Goal: Task Accomplishment & Management: Manage account settings

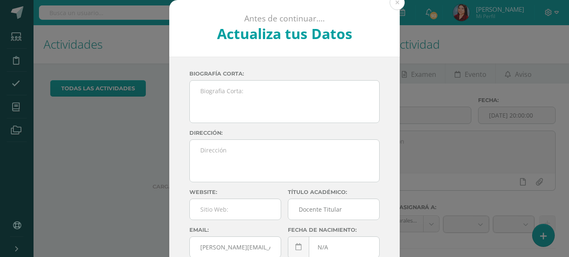
click at [122, 158] on div "Antes de continuar.... Actualiza tus Datos Herrera Gabriela GaNtApTQertj3ntwQ7Z…" at bounding box center [284, 158] width 563 height 316
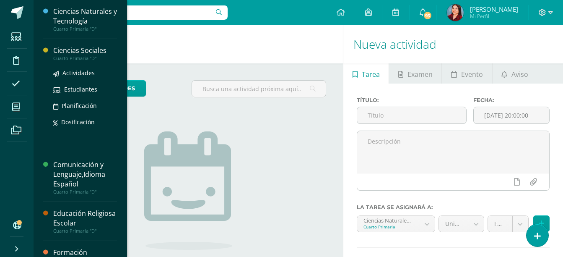
click at [86, 55] on div "Cuarto Primaria "D"" at bounding box center [85, 58] width 64 height 6
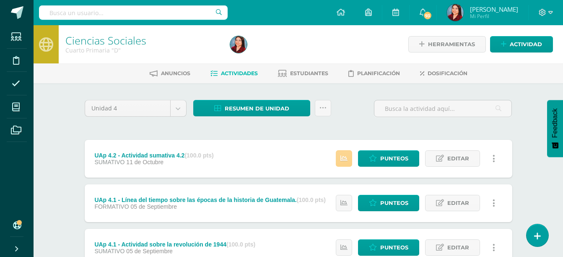
click at [341, 156] on icon at bounding box center [343, 158] width 7 height 7
click at [386, 159] on span "Punteos" at bounding box center [394, 159] width 28 height 16
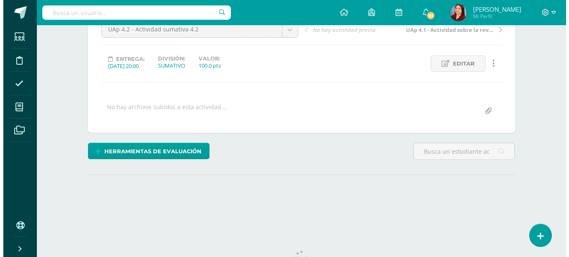
scroll to position [124, 0]
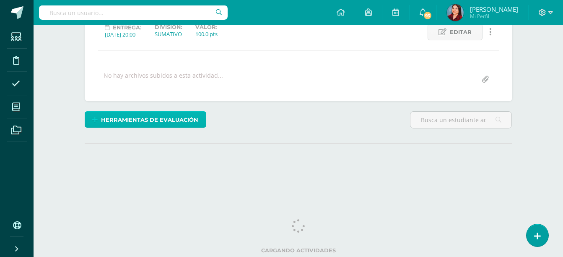
click at [171, 121] on span "Herramientas de evaluación" at bounding box center [149, 120] width 97 height 16
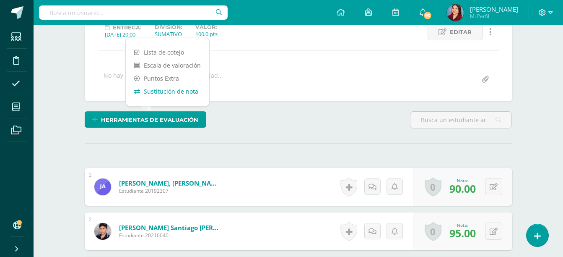
click at [183, 91] on link "Sustitución de nota" at bounding box center [167, 91] width 83 height 13
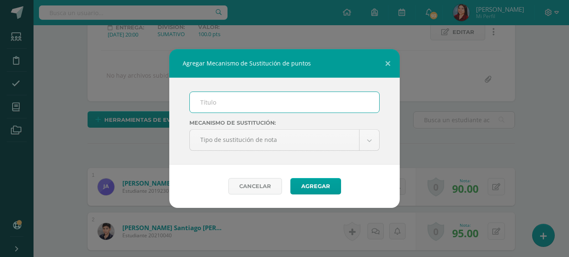
scroll to position [124, 0]
drag, startPoint x: 255, startPoint y: 112, endPoint x: 254, endPoint y: 107, distance: 5.2
click at [254, 107] on input "text" at bounding box center [285, 102] width 190 height 21
type input "PMA"
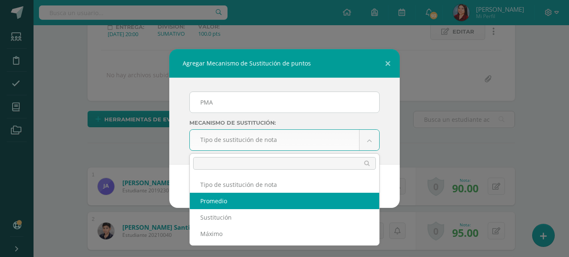
scroll to position [125, 0]
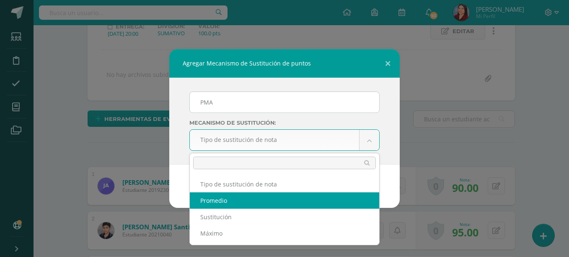
select select "average"
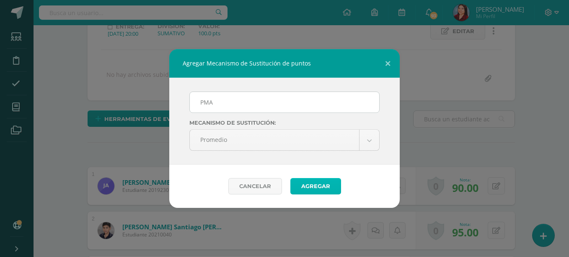
click at [317, 187] on button "Agregar" at bounding box center [316, 186] width 51 height 16
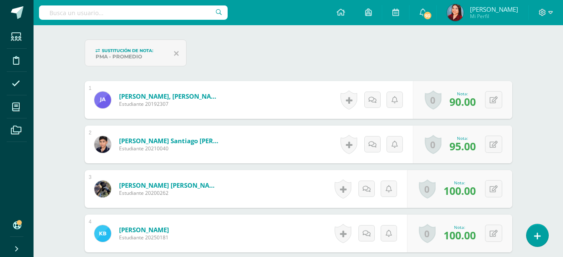
scroll to position [246, 0]
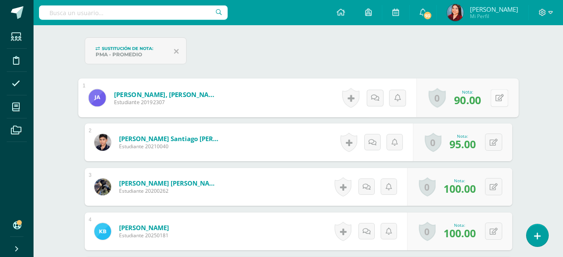
click at [493, 97] on button at bounding box center [500, 98] width 18 height 18
type input "100"
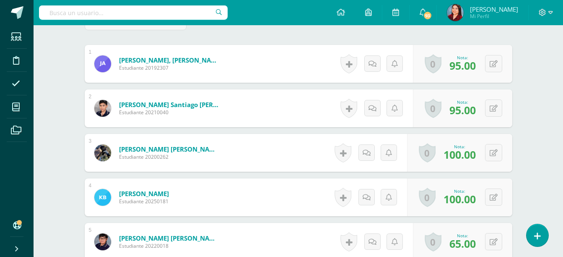
scroll to position [280, 0]
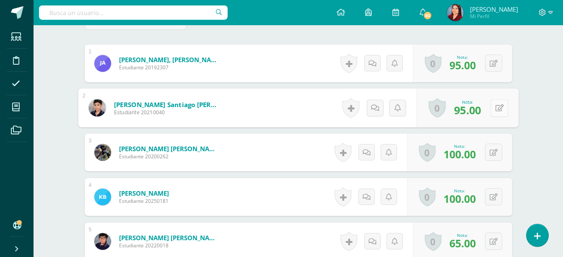
click at [488, 110] on div "0 Logros Logros obtenidos Aún no hay logros agregados Nota: 95.00" at bounding box center [467, 107] width 102 height 39
click at [504, 104] on button at bounding box center [500, 108] width 18 height 18
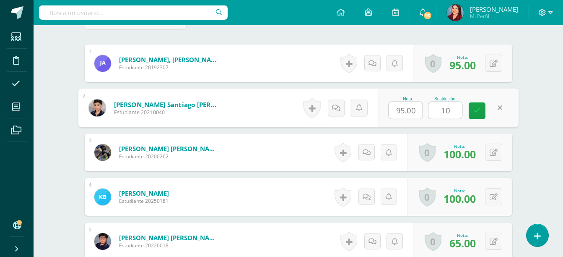
type input "100"
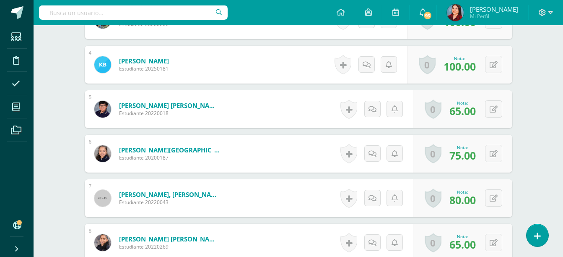
scroll to position [414, 0]
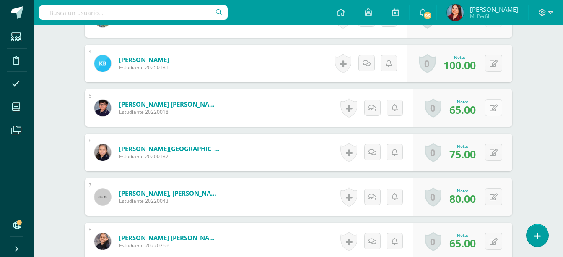
click at [499, 109] on button at bounding box center [493, 107] width 17 height 17
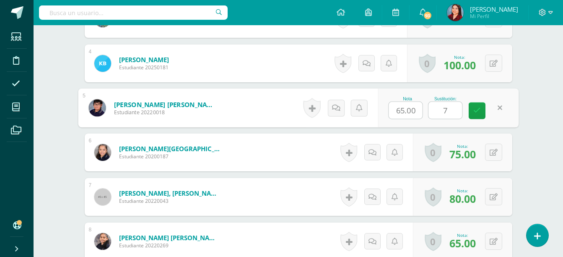
type input "70"
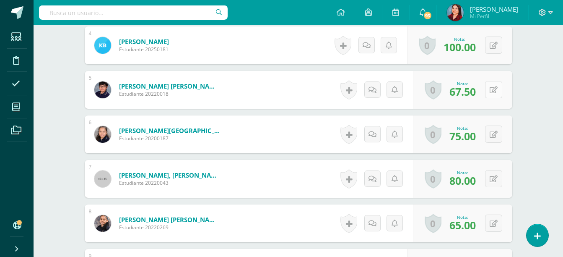
scroll to position [433, 0]
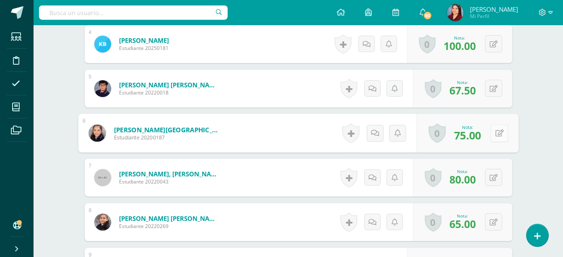
click at [495, 127] on button at bounding box center [500, 133] width 18 height 18
type input "100"
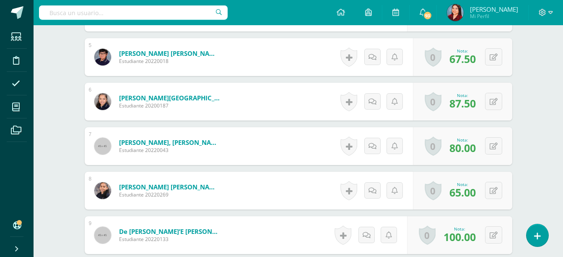
scroll to position [465, 0]
click at [496, 142] on icon at bounding box center [494, 145] width 8 height 7
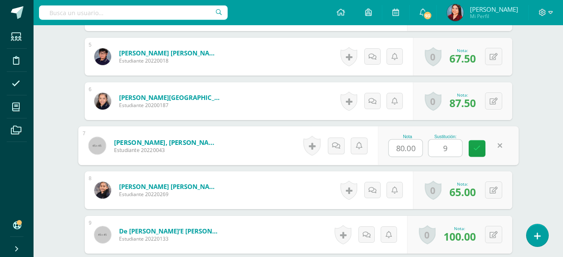
type input "90"
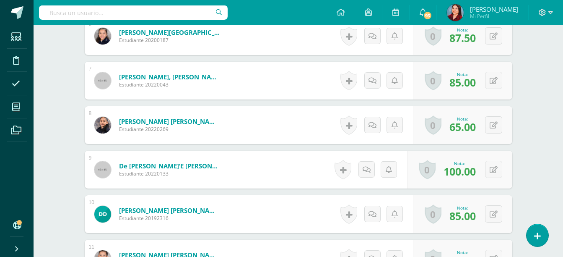
scroll to position [531, 0]
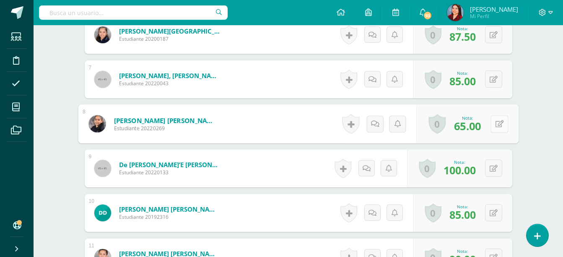
click at [499, 125] on button at bounding box center [500, 124] width 18 height 18
type input "90"
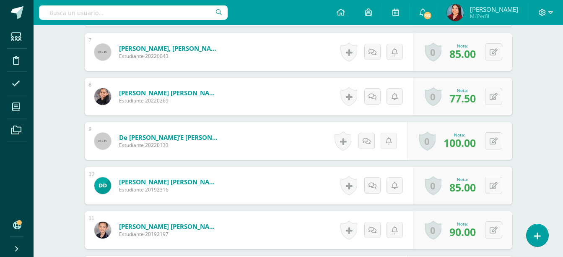
scroll to position [563, 0]
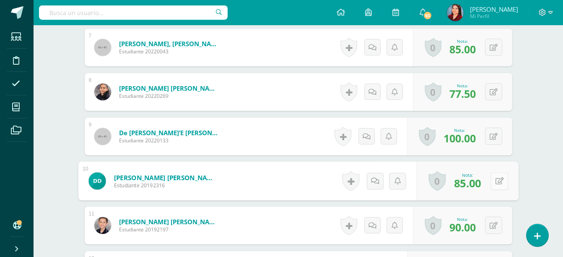
click at [495, 186] on button at bounding box center [500, 181] width 18 height 18
type input "100"
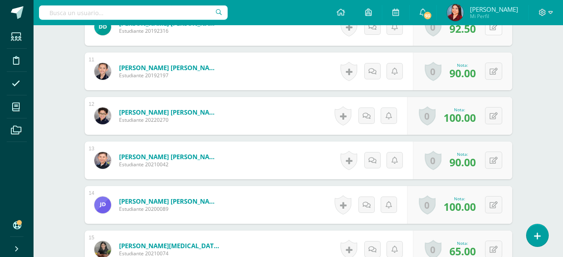
scroll to position [718, 0]
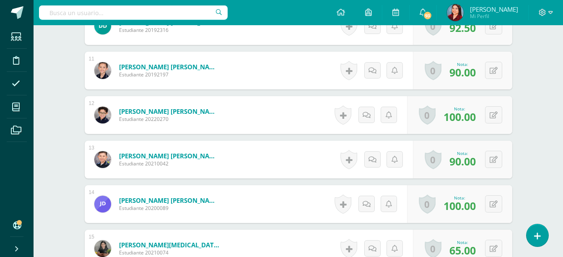
click at [483, 164] on div "0 Logros Logros obtenidos Aún no hay logros agregados Nota: 90.00" at bounding box center [462, 159] width 99 height 38
click at [486, 163] on div "0 Logros Logros obtenidos Aún no hay logros agregados Nota: 90.00" at bounding box center [462, 159] width 99 height 38
click at [510, 161] on div "0 Logros Logros obtenidos Aún no hay logros agregados Nota: 90.00" at bounding box center [462, 159] width 99 height 38
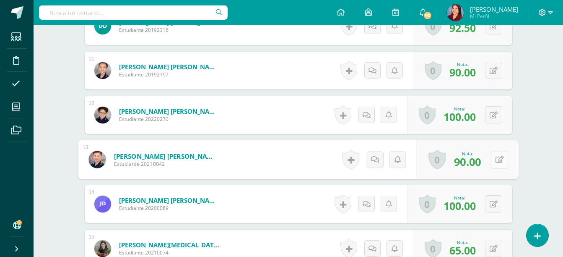
click at [499, 162] on button at bounding box center [500, 160] width 18 height 18
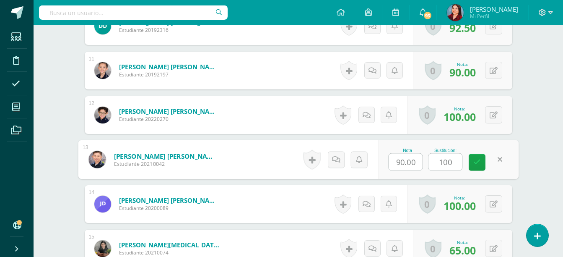
type input "100"
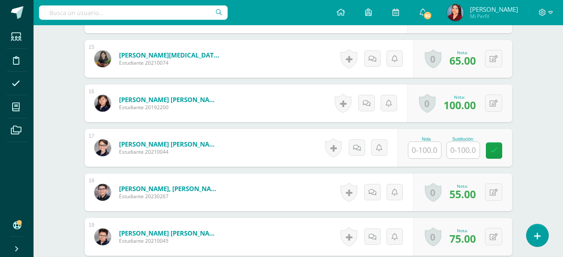
scroll to position [908, 0]
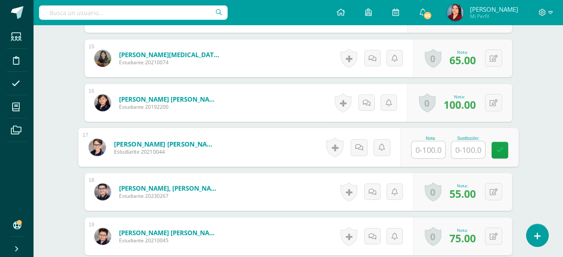
click at [419, 148] on input "text" at bounding box center [429, 149] width 34 height 17
type input "100"
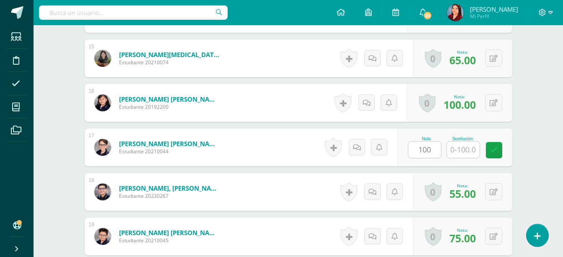
click at [521, 109] on div "¿Estás seguro que quieres eliminar esta actividad? Esto borrará la actividad y …" at bounding box center [298, 207] width 461 height 2064
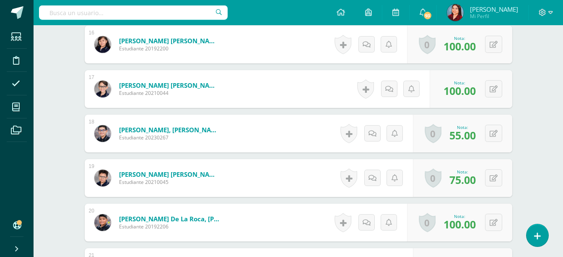
scroll to position [966, 0]
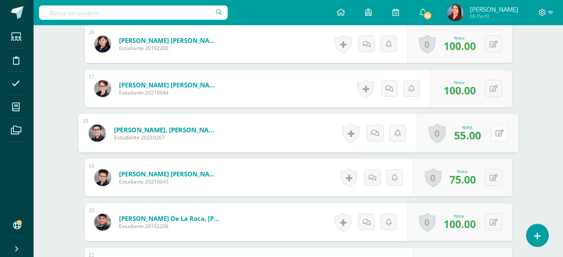
click at [492, 135] on button at bounding box center [500, 133] width 18 height 18
type input "100"
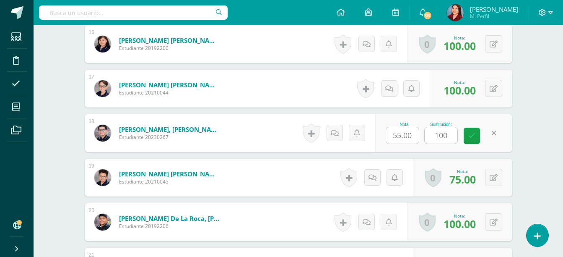
click at [551, 89] on div "Ciencias Sociales Cuarto Primaria "D" Herramientas Detalle de asistencias Activ…" at bounding box center [299, 120] width 530 height 2122
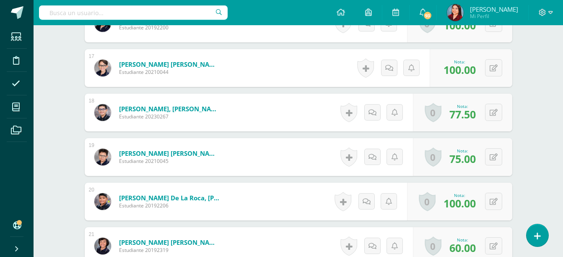
scroll to position [989, 0]
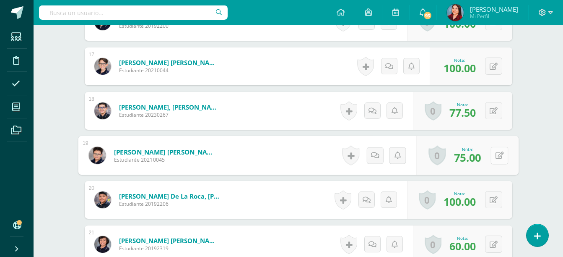
click at [499, 147] on button at bounding box center [500, 155] width 18 height 18
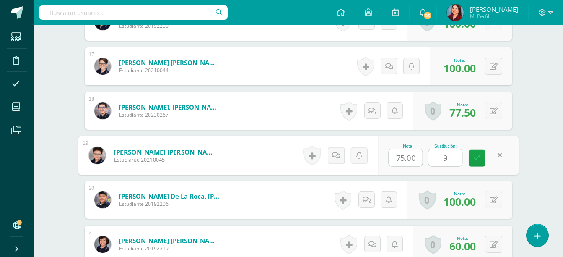
type input "90"
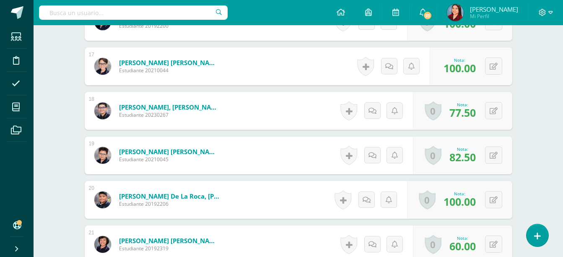
click at [528, 112] on div "¿Estás seguro que quieres eliminar esta actividad? Esto borrará la actividad y …" at bounding box center [298, 126] width 461 height 2064
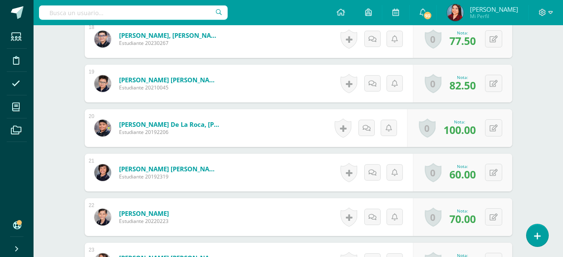
scroll to position [1061, 0]
click at [491, 170] on button at bounding box center [493, 171] width 17 height 17
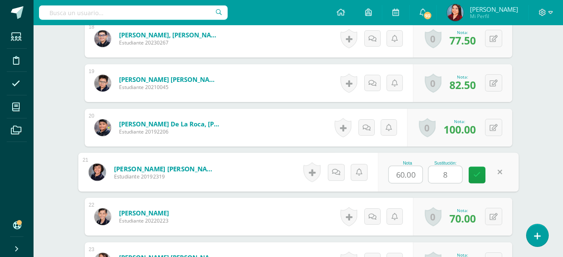
type input "80"
click at [482, 174] on link at bounding box center [477, 174] width 17 height 17
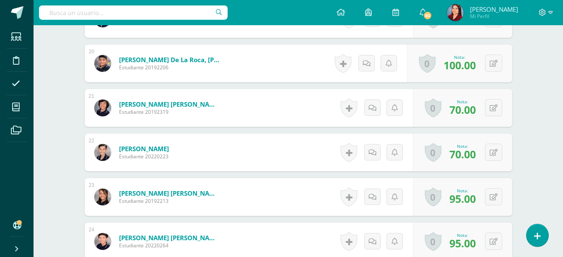
scroll to position [1127, 0]
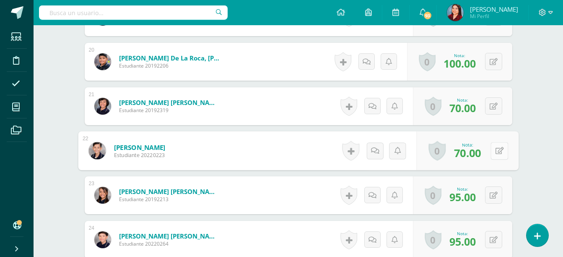
click at [497, 154] on button at bounding box center [500, 151] width 18 height 18
type input "75"
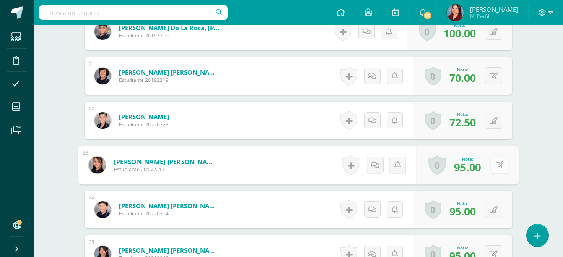
click at [489, 166] on div "0 [GEOGRAPHIC_DATA] Logros obtenidos Aún no hay logros agregados Nota: 95.00" at bounding box center [467, 164] width 102 height 39
click at [502, 164] on icon at bounding box center [499, 164] width 8 height 7
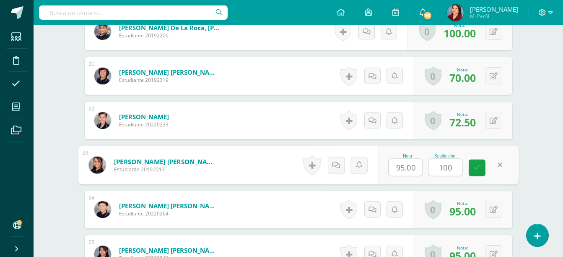
type input "100"
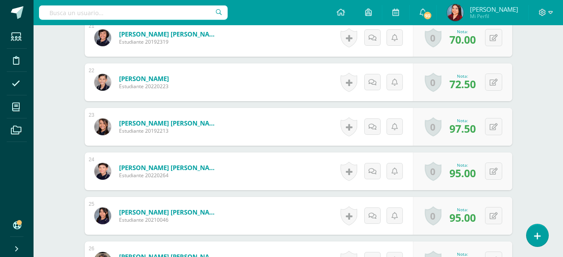
scroll to position [1195, 0]
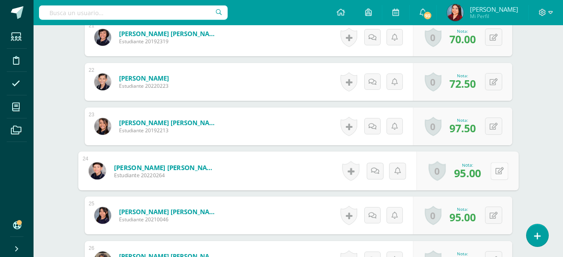
click at [492, 174] on button at bounding box center [500, 171] width 18 height 18
type input "100"
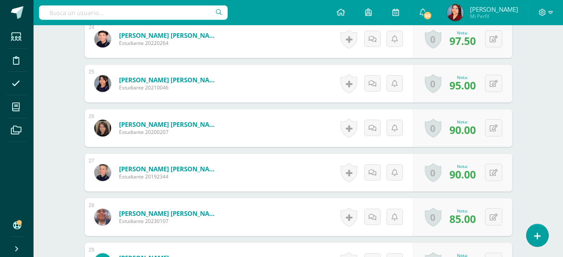
scroll to position [1328, 0]
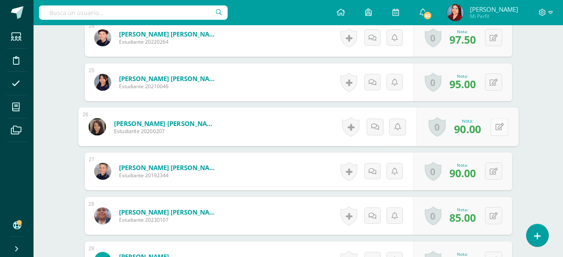
click at [491, 132] on button at bounding box center [500, 127] width 18 height 18
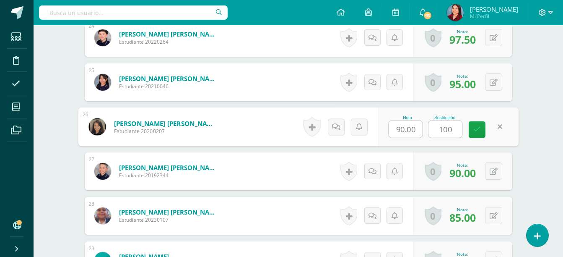
type input "100"
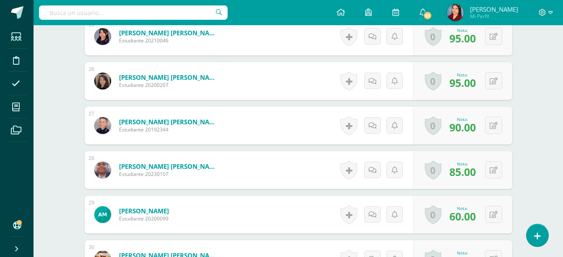
scroll to position [1376, 0]
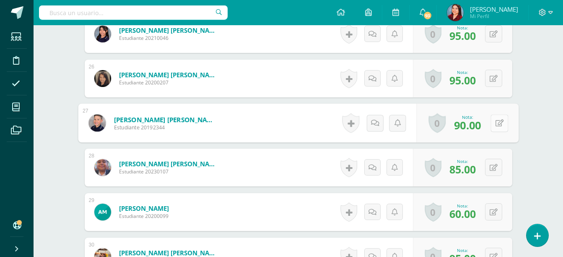
click at [498, 128] on button at bounding box center [500, 123] width 18 height 18
type input "100"
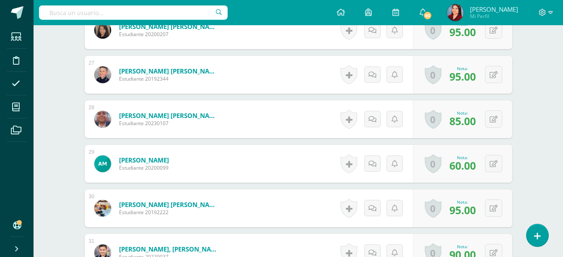
scroll to position [1425, 0]
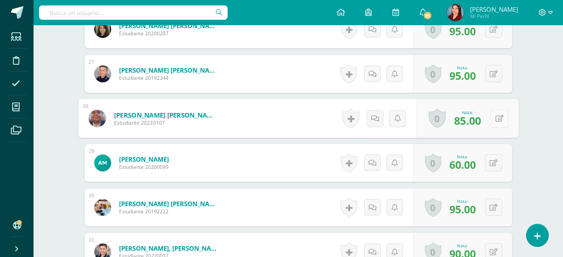
click at [498, 117] on button at bounding box center [500, 118] width 18 height 18
type input "100"
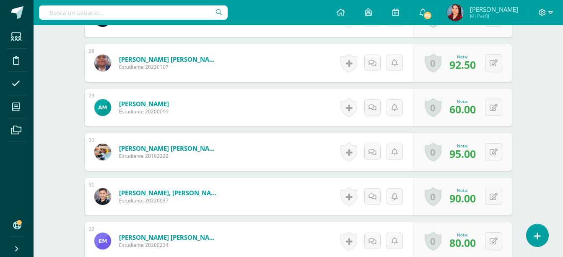
scroll to position [1481, 0]
click at [495, 112] on button at bounding box center [500, 107] width 18 height 18
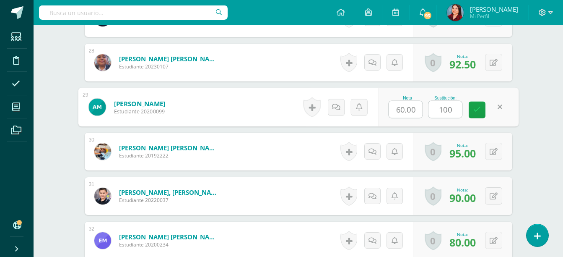
type input "100"
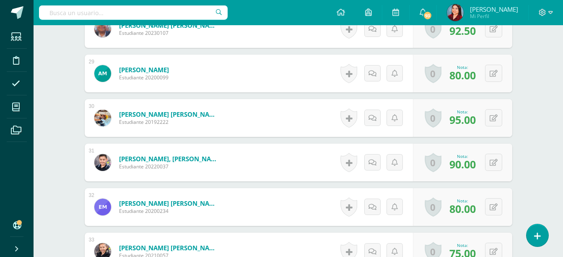
scroll to position [1516, 0]
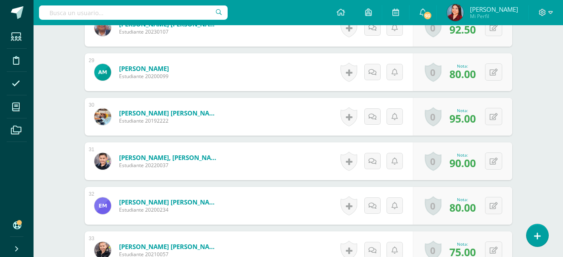
click at [481, 164] on div "0 Logros Logros obtenidos Aún no hay logros agregados Nota: 90.00" at bounding box center [462, 161] width 99 height 38
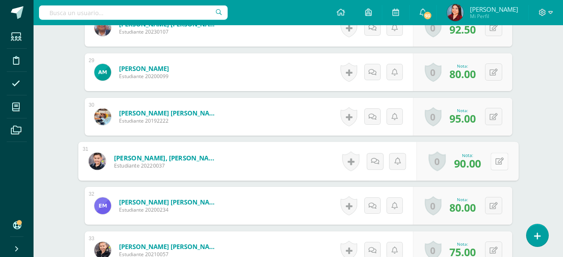
click at [489, 163] on div "0 Logros Logros obtenidos Aún no hay logros agregados Nota: 90.00" at bounding box center [467, 161] width 102 height 39
click at [495, 163] on icon at bounding box center [499, 160] width 8 height 7
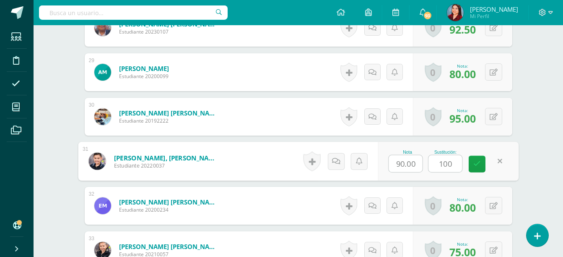
type input "100"
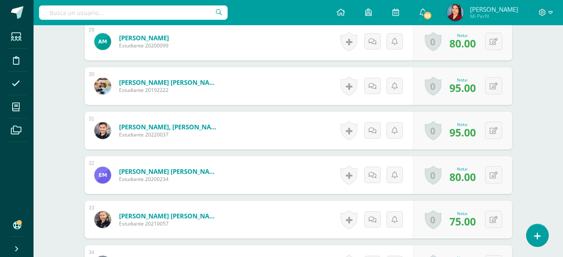
scroll to position [1550, 0]
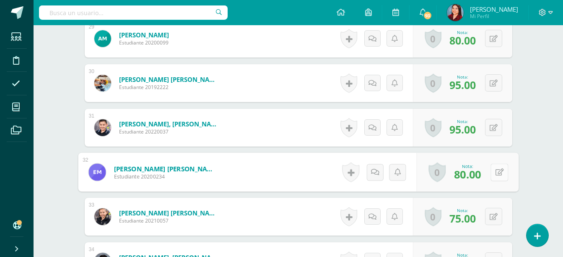
click at [502, 174] on button at bounding box center [500, 172] width 18 height 18
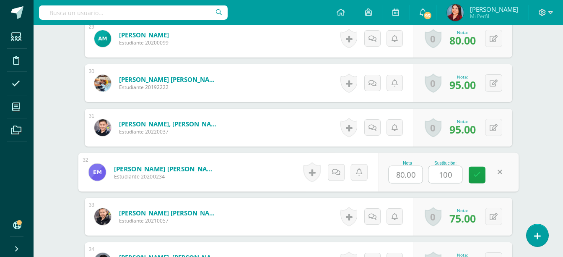
type input "100"
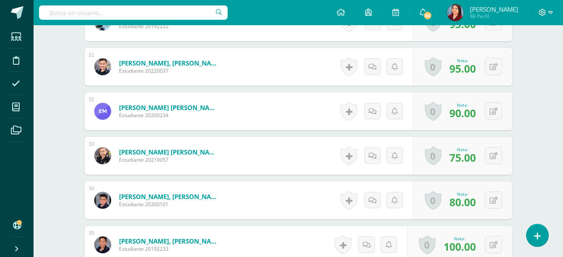
scroll to position [1611, 0]
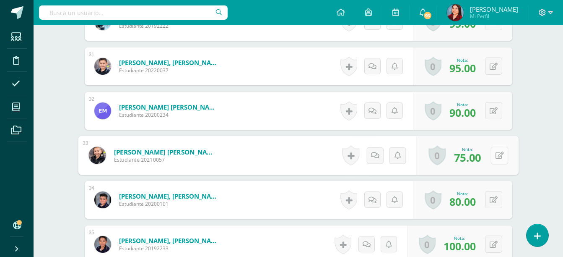
click at [497, 158] on icon at bounding box center [499, 154] width 8 height 7
type input "80"
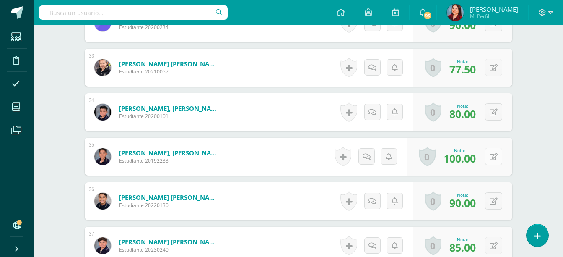
scroll to position [1699, 0]
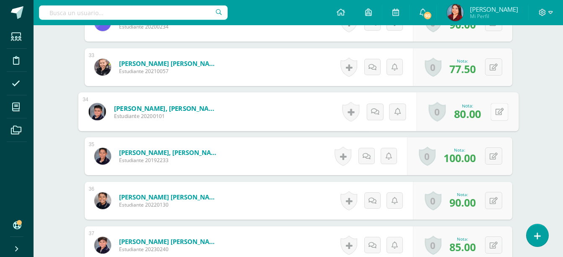
click at [496, 118] on button at bounding box center [500, 112] width 18 height 18
type input "100"
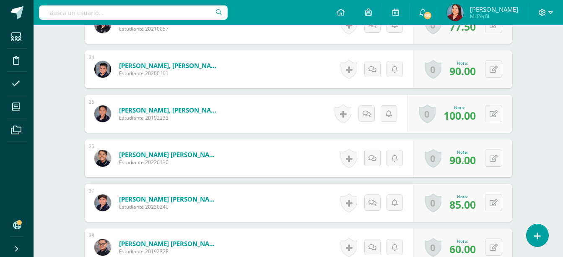
scroll to position [1742, 0]
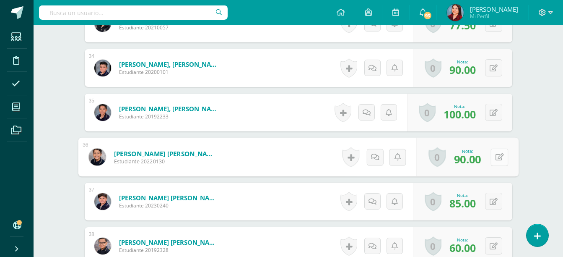
click at [490, 155] on div "0 Logros Logros obtenidos Aún no hay logros agregados Nota: 90.00" at bounding box center [467, 157] width 102 height 39
click at [500, 156] on icon at bounding box center [499, 156] width 8 height 7
type input "100"
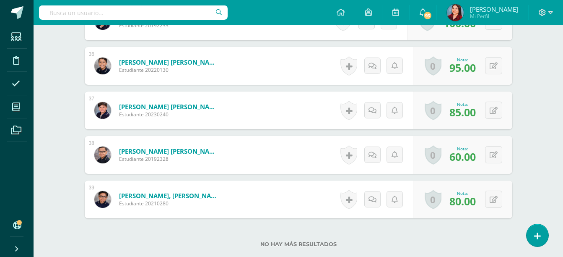
scroll to position [1891, 0]
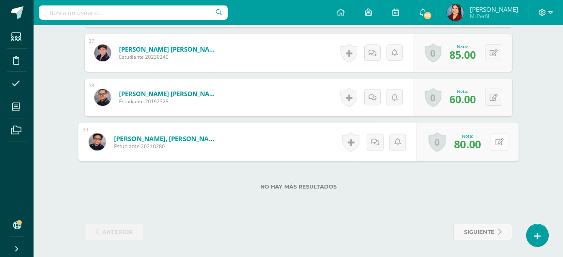
click at [496, 144] on icon at bounding box center [499, 141] width 8 height 7
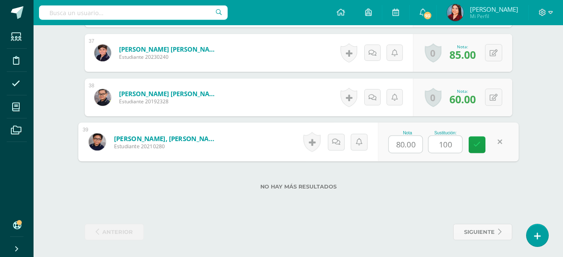
type input "100"
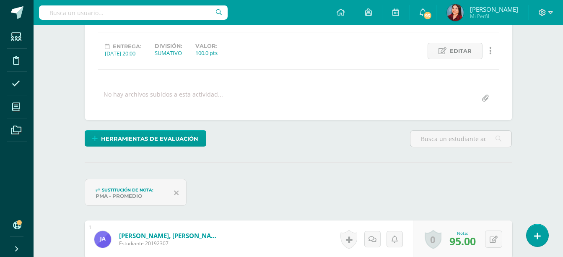
scroll to position [0, 0]
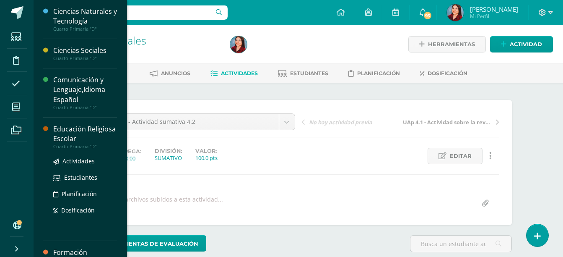
click at [63, 136] on div "Educación Religiosa Escolar" at bounding box center [85, 133] width 64 height 19
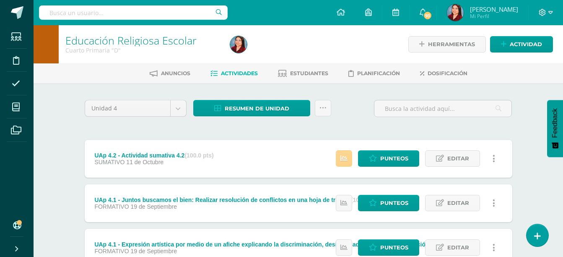
click at [339, 156] on link at bounding box center [344, 158] width 16 height 16
click at [382, 157] on span "Punteos" at bounding box center [394, 159] width 28 height 16
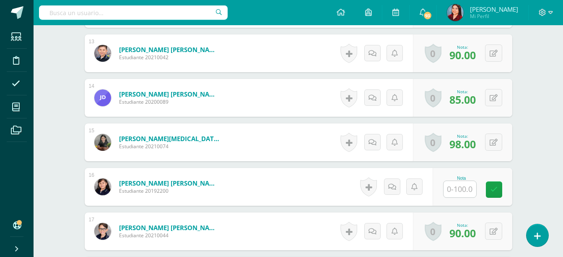
scroll to position [791, 0]
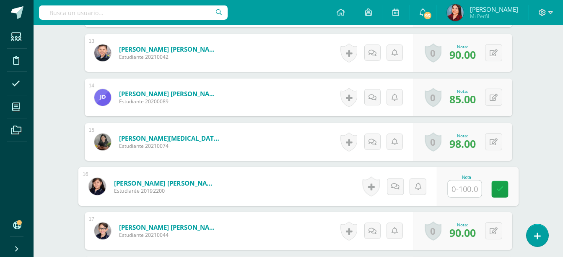
click at [454, 190] on input "text" at bounding box center [465, 188] width 34 height 17
type input "65"
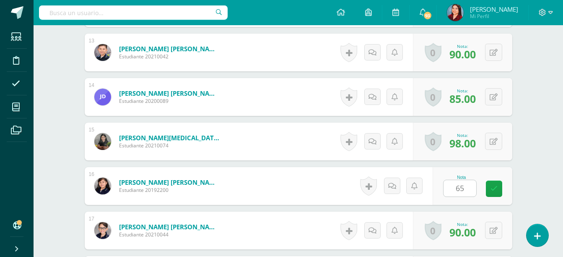
click at [545, 133] on div "Educación Religiosa Escolar Cuarto Primaria "D" Herramientas Detalle de asisten…" at bounding box center [299, 77] width 530 height 1686
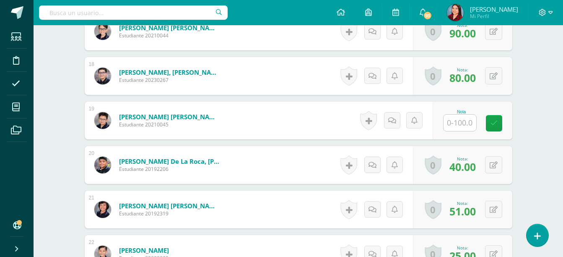
scroll to position [1009, 0]
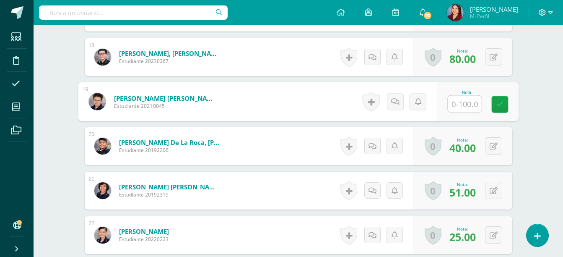
click at [465, 108] on input "text" at bounding box center [465, 104] width 34 height 17
type input "70"
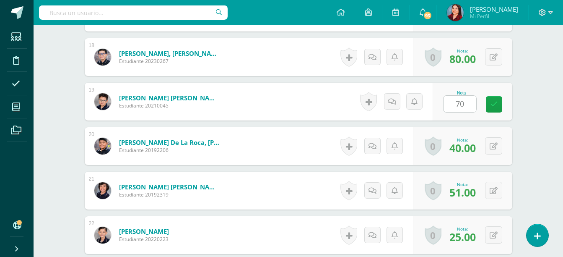
click at [544, 141] on div "Educación Religiosa Escolar Cuarto Primaria "D" Herramientas Detalle de asisten…" at bounding box center [299, 60] width 530 height 2089
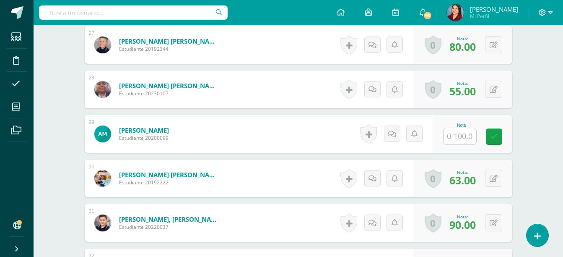
scroll to position [1421, 0]
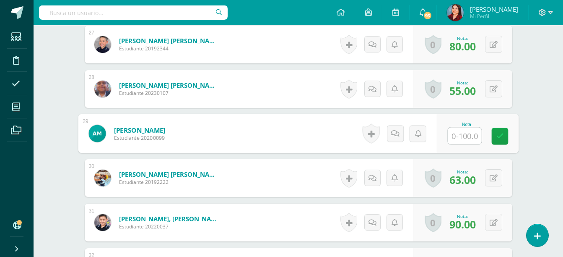
click at [459, 131] on input "text" at bounding box center [465, 135] width 34 height 17
type input "95"
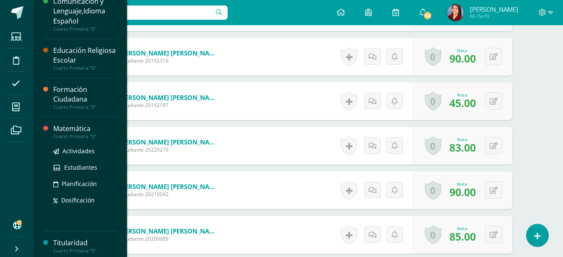
scroll to position [82, 0]
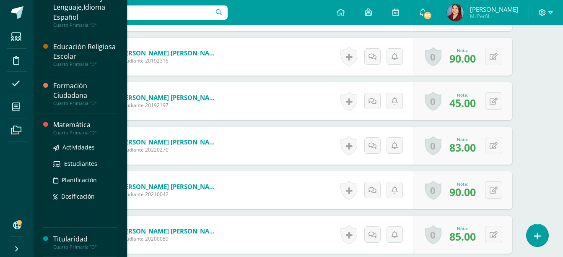
click at [69, 128] on div "Matemática" at bounding box center [85, 125] width 64 height 10
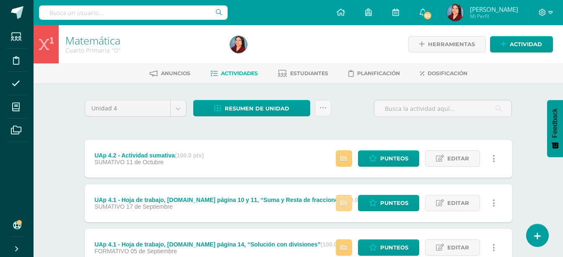
click at [340, 197] on link at bounding box center [344, 203] width 16 height 16
click at [397, 205] on span "Punteos" at bounding box center [394, 203] width 28 height 16
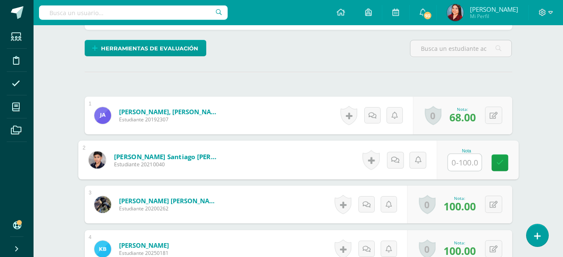
scroll to position [195, 0]
click at [457, 159] on input "text" at bounding box center [465, 161] width 34 height 17
type input "60"
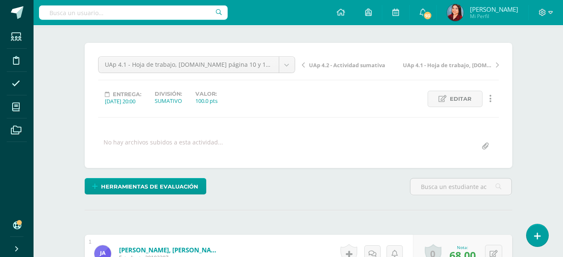
scroll to position [0, 0]
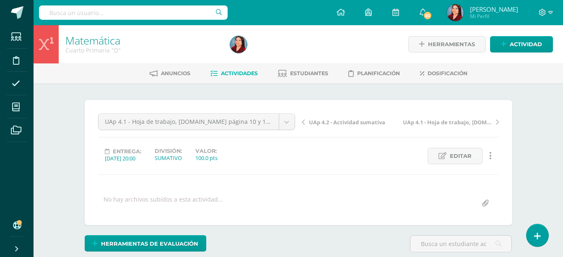
click at [99, 46] on link "Matemática" at bounding box center [92, 40] width 55 height 14
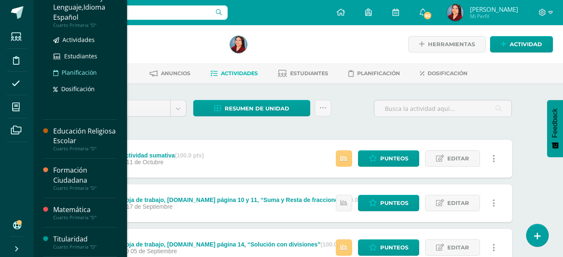
scroll to position [65, 0]
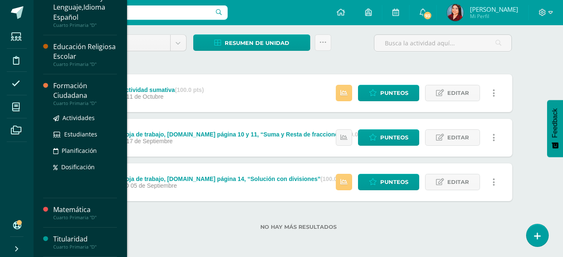
click at [74, 95] on div "Formación Ciudadana" at bounding box center [85, 90] width 64 height 19
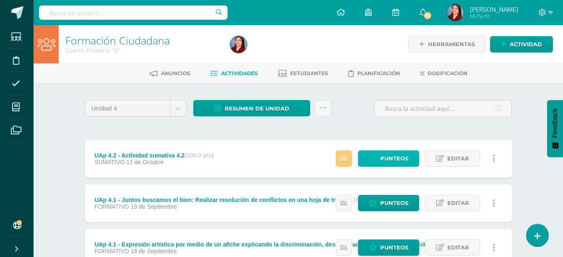
click at [378, 160] on link "Punteos" at bounding box center [388, 158] width 61 height 16
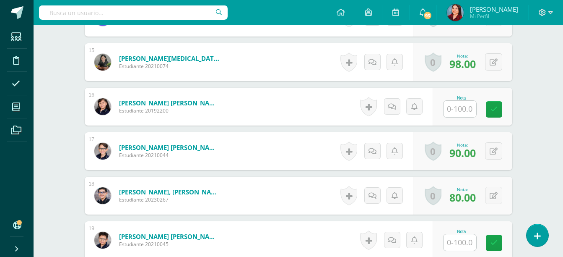
scroll to position [917, 0]
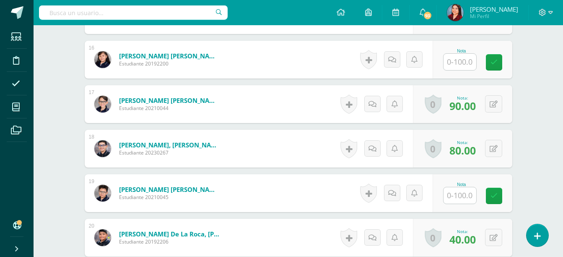
click at [460, 54] on input "text" at bounding box center [460, 62] width 33 height 16
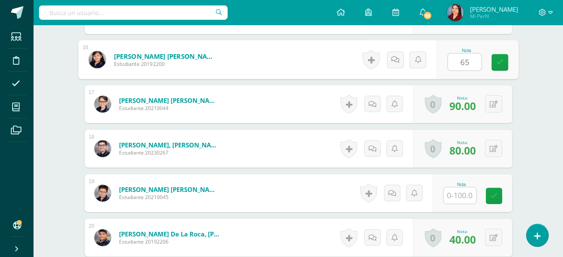
scroll to position [918, 0]
type input "65"
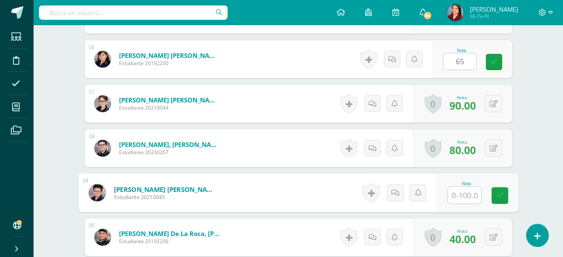
click at [465, 188] on input "text" at bounding box center [465, 195] width 34 height 17
type input "70"
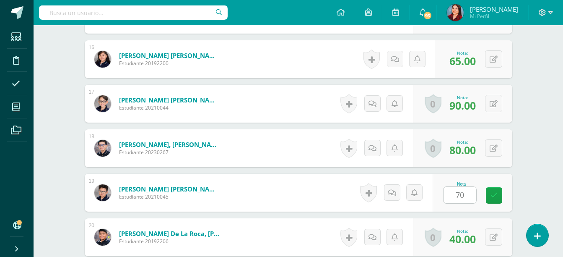
click at [541, 168] on div "Formación Ciudadana Cuarto Primaria "D" Herramientas Detalle de asistencias Act…" at bounding box center [299, 151] width 530 height 2089
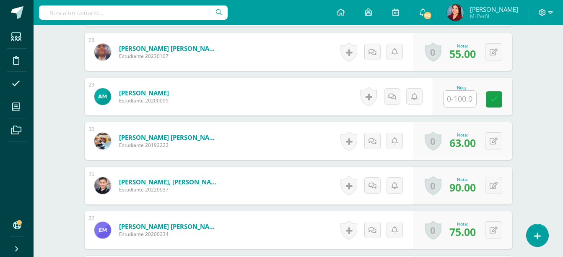
scroll to position [1458, 0]
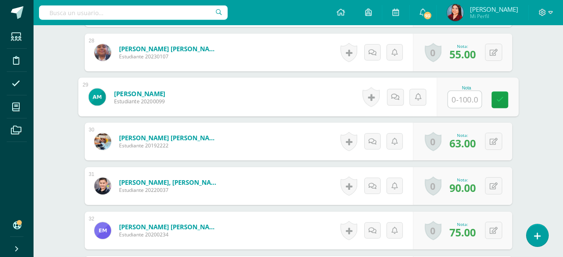
click at [459, 100] on input "text" at bounding box center [465, 99] width 34 height 17
type input "95"
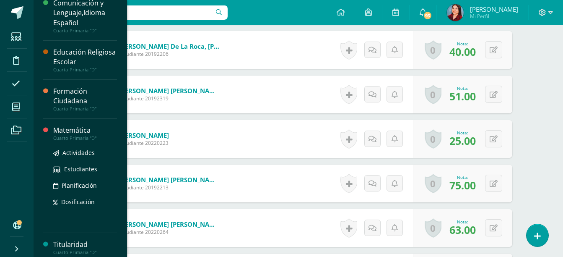
scroll to position [82, 0]
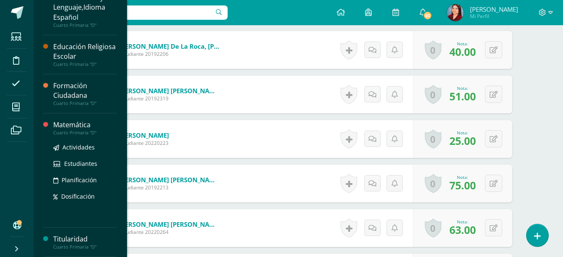
click at [70, 130] on div "Cuarto Primaria "D"" at bounding box center [85, 133] width 64 height 6
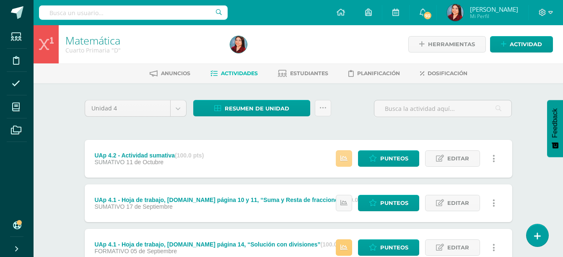
click at [341, 156] on link at bounding box center [344, 158] width 16 height 16
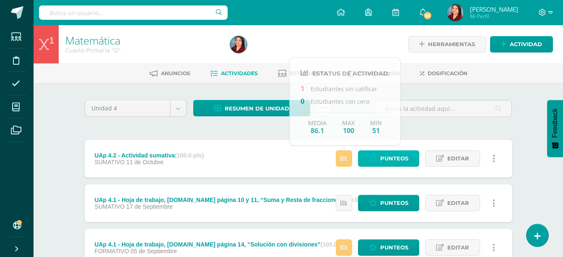
click at [384, 158] on span "Punteos" at bounding box center [394, 159] width 28 height 16
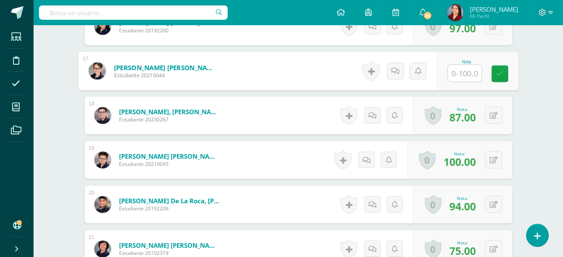
scroll to position [951, 0]
click at [465, 78] on input "text" at bounding box center [465, 73] width 34 height 17
type input "70"
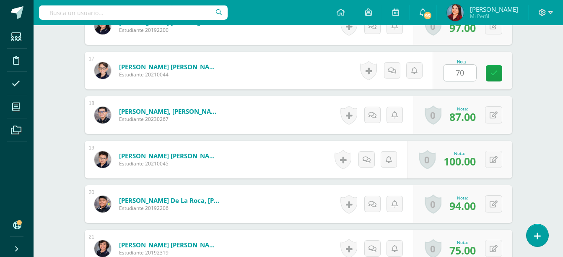
click at [550, 76] on div "Matemática Cuarto Primaria "D" Herramientas Detalle de asistencias Actividad An…" at bounding box center [299, 118] width 530 height 2089
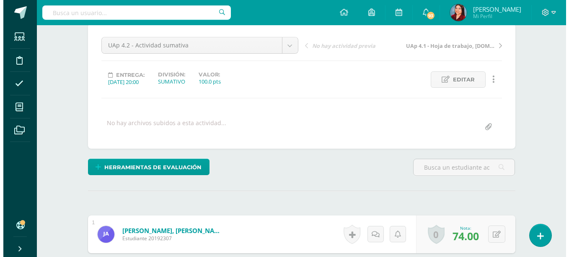
scroll to position [77, 0]
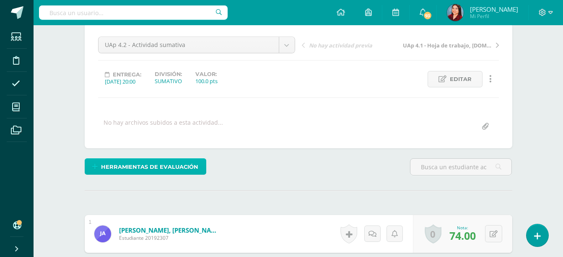
click at [128, 173] on span "Herramientas de evaluación" at bounding box center [149, 167] width 97 height 16
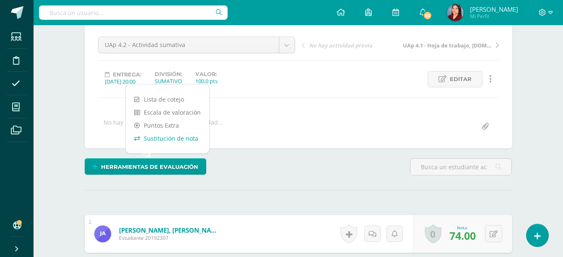
click at [161, 143] on link "Sustitución de nota" at bounding box center [167, 138] width 83 height 13
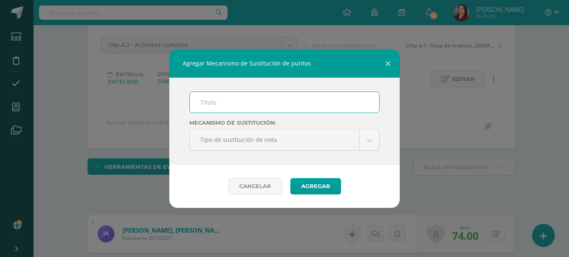
click at [241, 104] on input "text" at bounding box center [285, 102] width 190 height 21
type input "PMA"
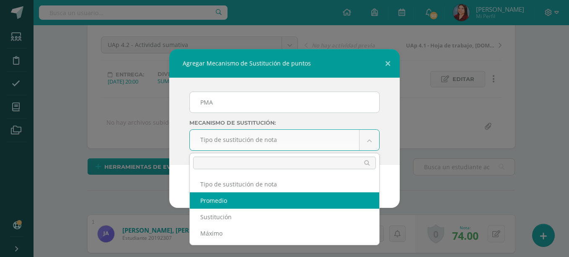
select select "average"
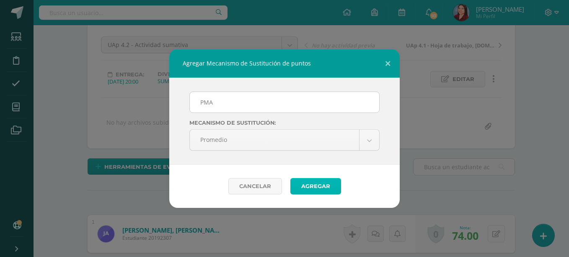
click at [331, 186] on button "Agregar" at bounding box center [316, 186] width 51 height 16
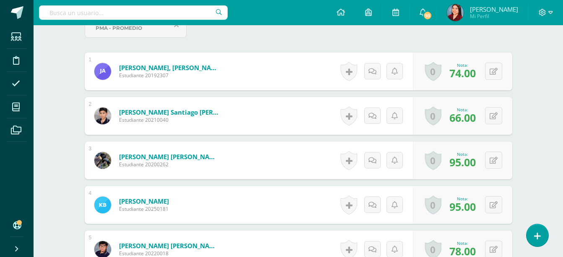
scroll to position [273, 0]
click at [490, 119] on div "0 [GEOGRAPHIC_DATA] Logros obtenidos Aún no hay logros agregados Nota: 66.00" at bounding box center [462, 115] width 99 height 38
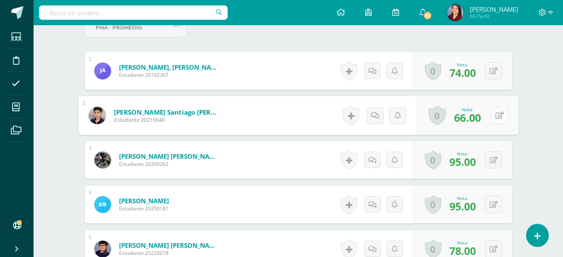
scroll to position [273, 0]
click at [496, 115] on icon at bounding box center [499, 114] width 8 height 7
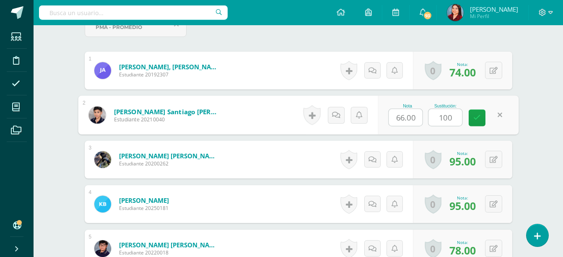
type input "100"
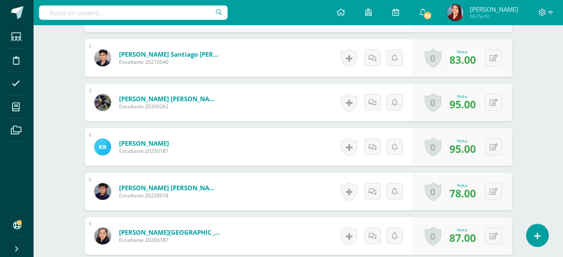
scroll to position [350, 0]
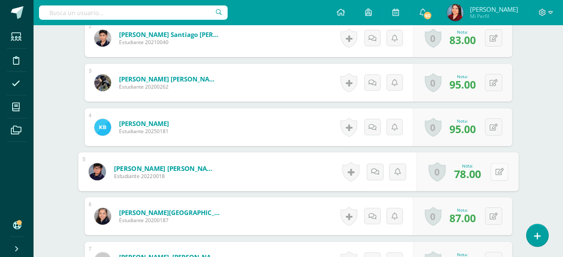
click at [492, 171] on button at bounding box center [500, 172] width 18 height 18
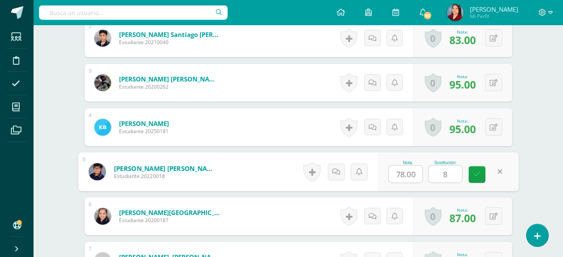
type input "82"
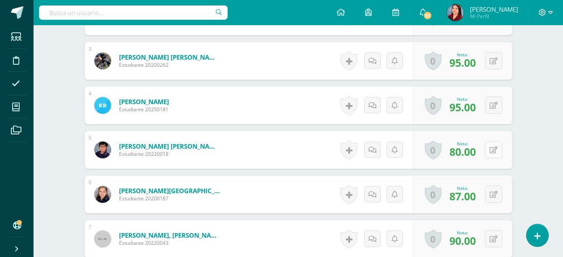
scroll to position [372, 0]
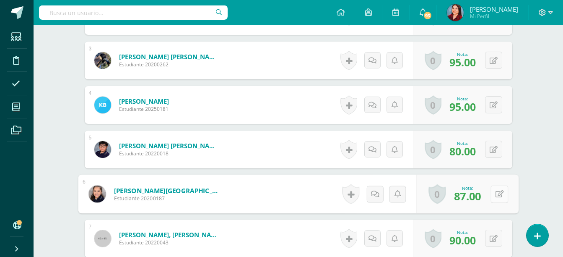
click at [495, 186] on button at bounding box center [500, 194] width 18 height 18
type input "100"
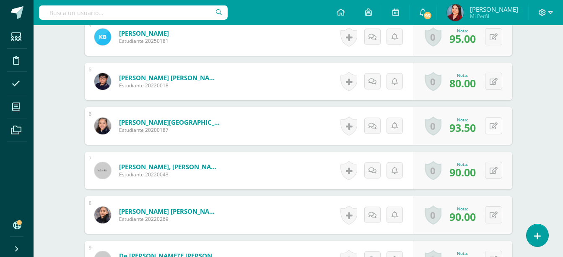
scroll to position [441, 0]
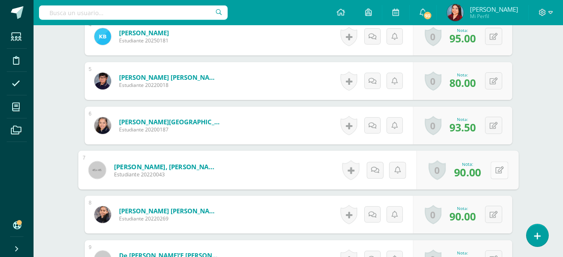
click at [497, 167] on icon at bounding box center [499, 169] width 8 height 7
type input "97"
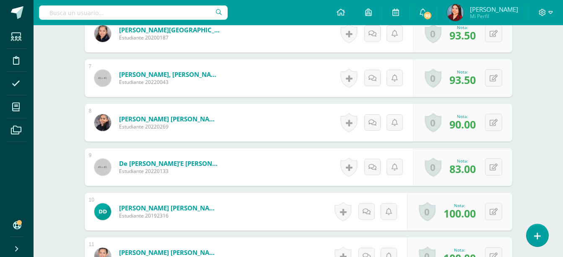
scroll to position [533, 0]
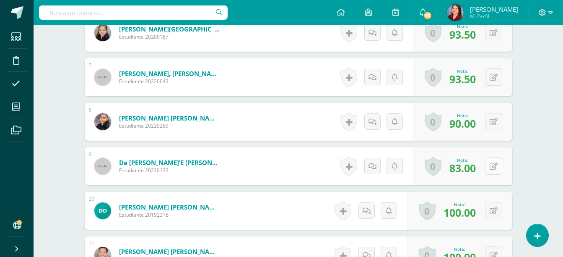
click at [490, 165] on div "0 Logros Logros obtenidos Aún no hay logros agregados Nota: 83.00" at bounding box center [462, 166] width 99 height 38
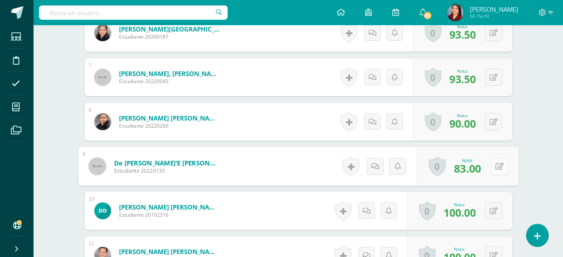
click at [504, 159] on button at bounding box center [500, 166] width 18 height 18
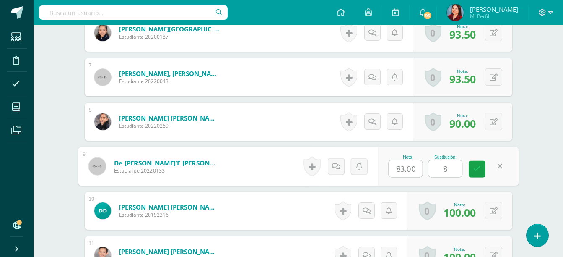
type input "84"
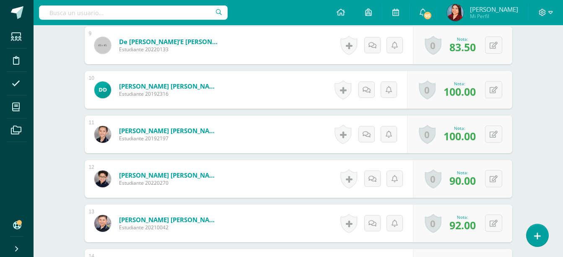
scroll to position [656, 0]
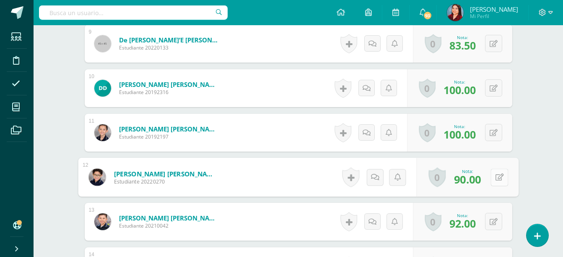
click at [495, 176] on icon at bounding box center [499, 176] width 8 height 7
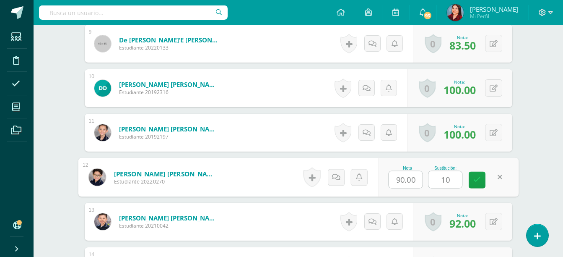
type input "100"
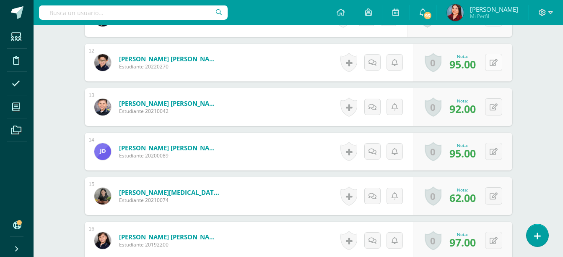
scroll to position [771, 0]
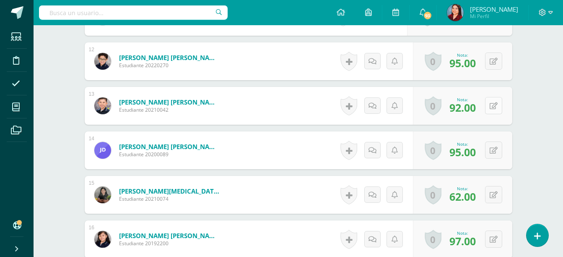
click at [493, 102] on button at bounding box center [493, 105] width 17 height 17
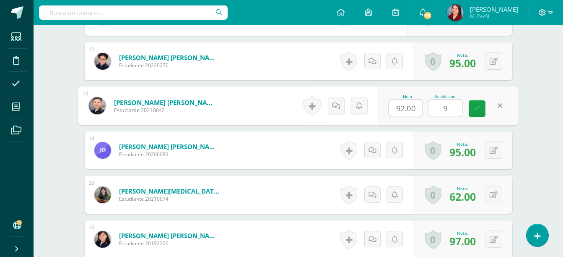
type input "97"
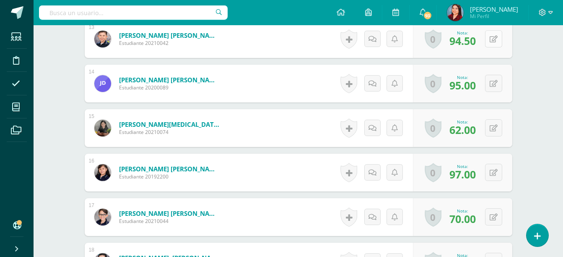
scroll to position [841, 0]
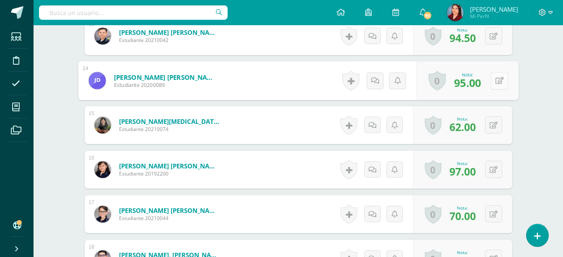
click at [490, 82] on div "0 Logros Logros obtenidos Aún no hay logros agregados Nota: 95.00" at bounding box center [467, 80] width 102 height 39
click at [491, 82] on button at bounding box center [500, 81] width 18 height 18
type input "100"
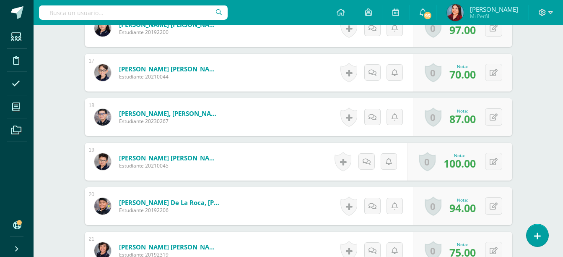
scroll to position [983, 0]
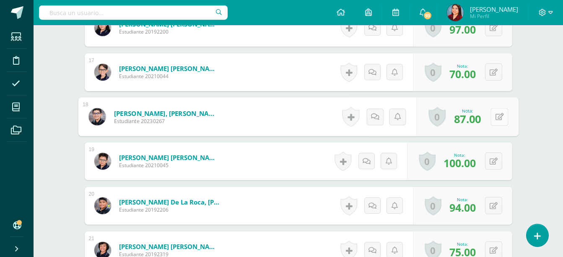
click at [493, 111] on button at bounding box center [500, 117] width 18 height 18
type input "95"
click at [483, 117] on link at bounding box center [477, 119] width 17 height 17
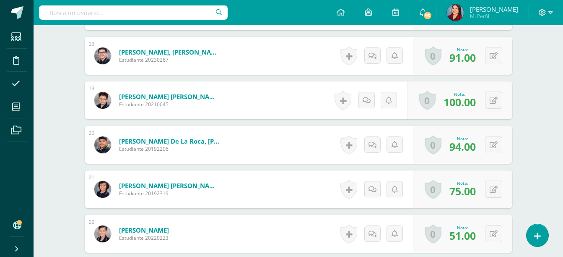
scroll to position [1044, 0]
click at [499, 148] on button at bounding box center [493, 143] width 17 height 17
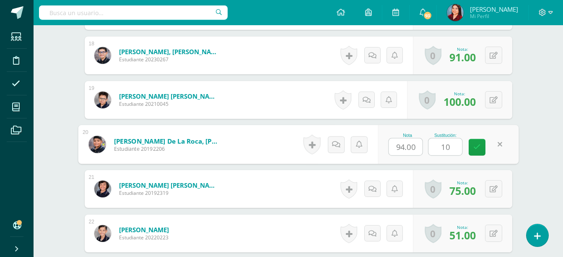
type input "100"
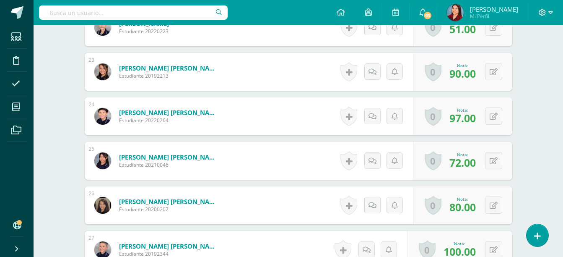
scroll to position [1250, 0]
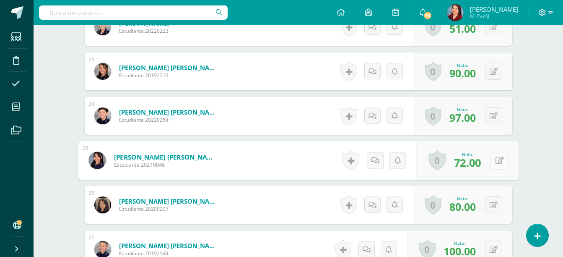
click at [489, 166] on div "0 Logros Logros obtenidos Aún no hay logros agregados Nota: 72.00" at bounding box center [467, 160] width 102 height 39
click at [500, 161] on icon at bounding box center [499, 159] width 8 height 7
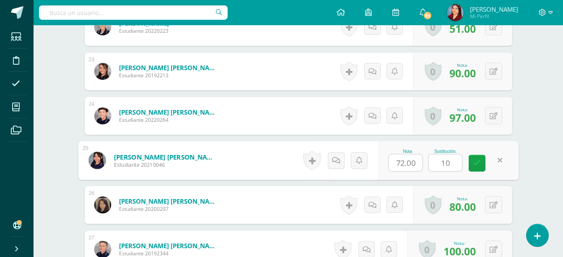
type input "100"
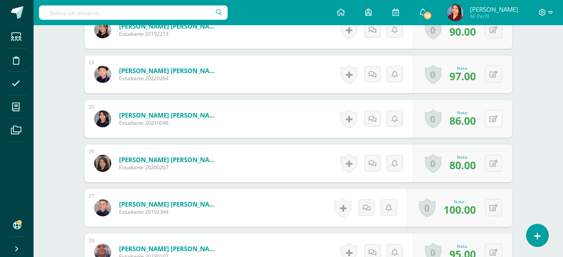
scroll to position [1294, 0]
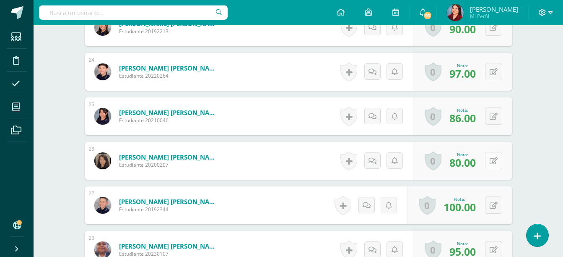
click at [498, 163] on button at bounding box center [493, 160] width 17 height 17
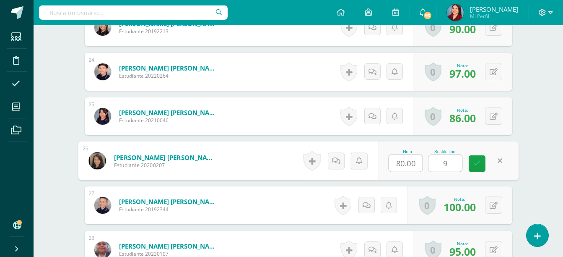
type input "90"
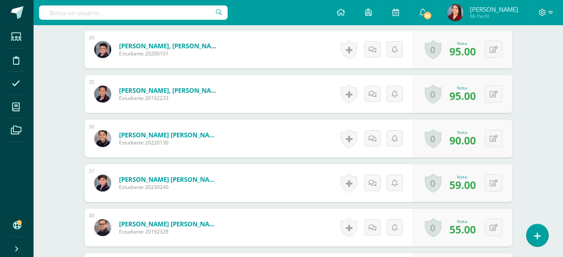
scroll to position [1762, 0]
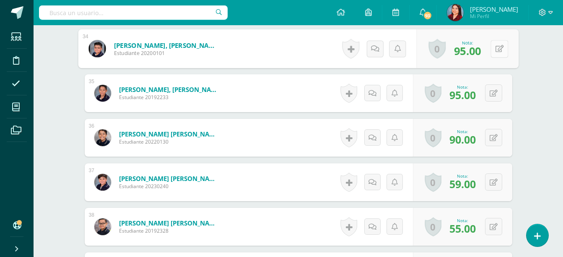
click at [498, 51] on button at bounding box center [500, 49] width 18 height 18
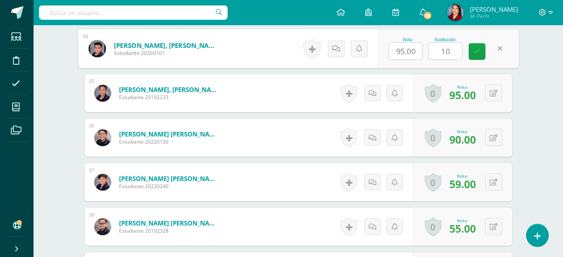
type input "100"
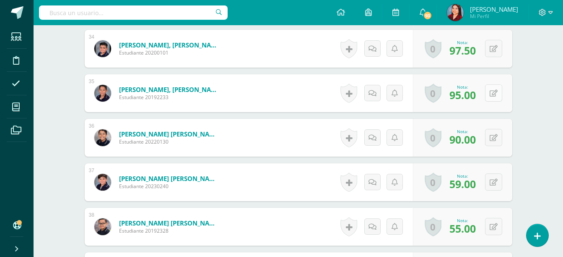
click at [487, 94] on div "0 Logros Logros obtenidos Aún no hay logros agregados Nota: 95.00" at bounding box center [462, 93] width 99 height 38
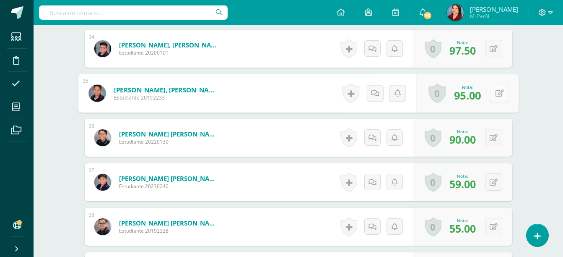
click at [496, 93] on icon at bounding box center [499, 92] width 8 height 7
type input "100"
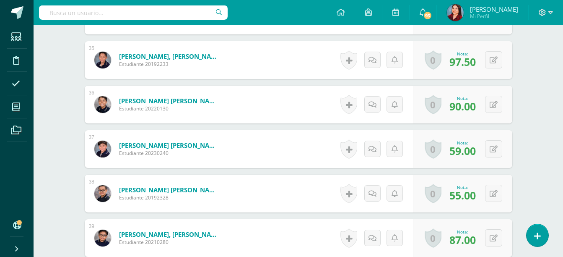
scroll to position [1795, 0]
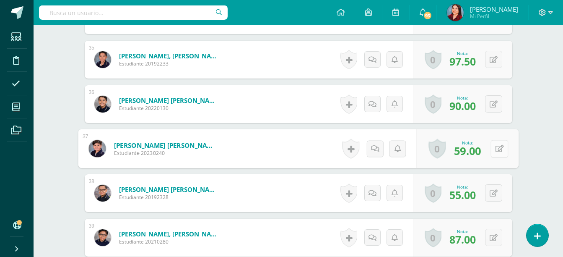
click at [497, 149] on button at bounding box center [500, 149] width 18 height 18
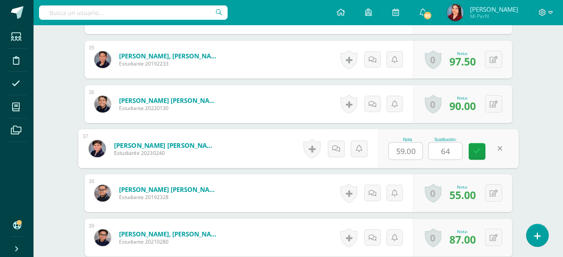
type input "64"
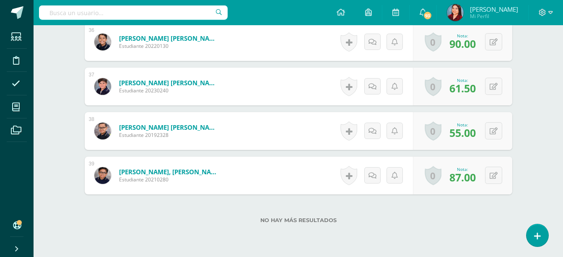
scroll to position [1891, 0]
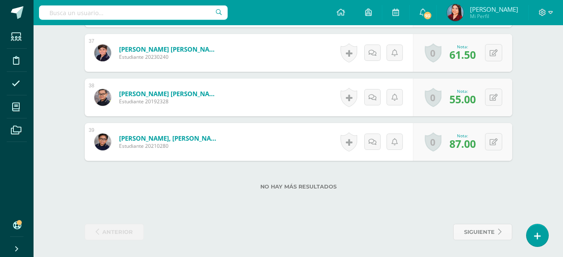
click at [496, 131] on div "0 Logros Logros obtenidos Aún no hay logros agregados Nota: 87.00" at bounding box center [462, 142] width 99 height 38
click at [496, 137] on button at bounding box center [493, 141] width 17 height 17
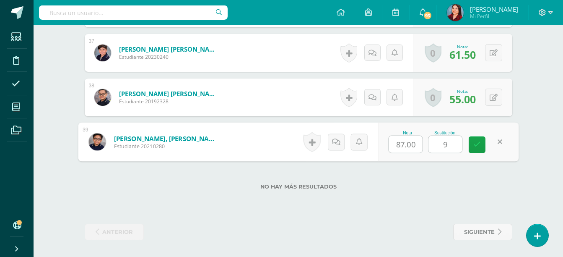
type input "97"
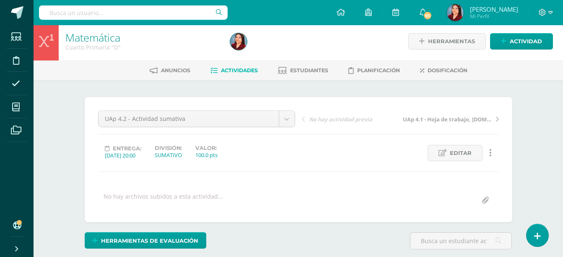
scroll to position [0, 0]
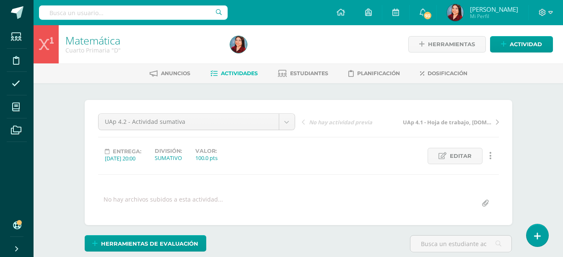
click at [99, 38] on link "Matemática" at bounding box center [92, 40] width 55 height 14
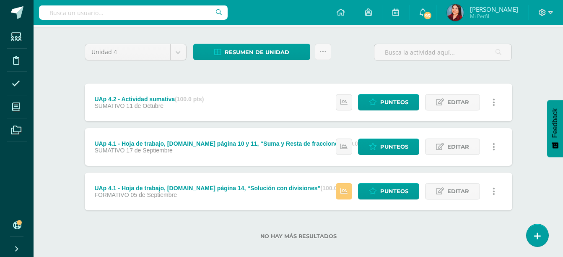
scroll to position [65, 0]
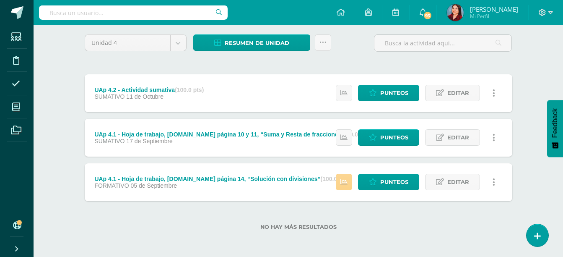
click at [342, 177] on link at bounding box center [344, 182] width 16 height 16
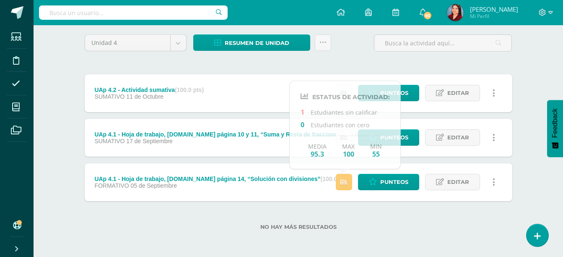
click at [56, 114] on div "Matemática Cuarto Primaria "D" Herramientas Detalle de asistencias Actividad An…" at bounding box center [299, 108] width 530 height 297
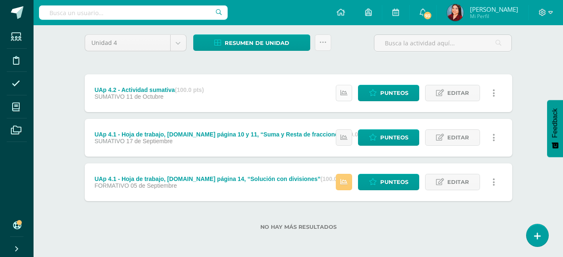
click at [341, 89] on link at bounding box center [344, 93] width 16 height 16
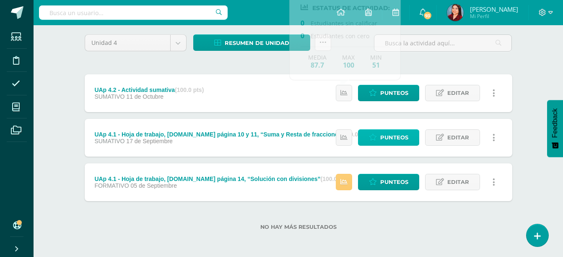
click at [369, 137] on icon at bounding box center [373, 137] width 8 height 7
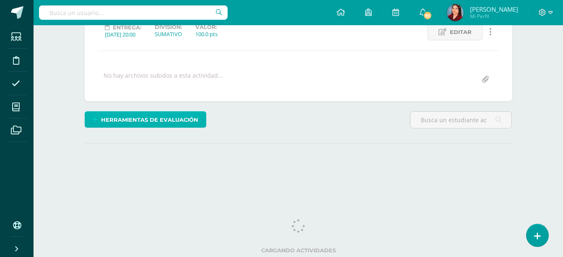
click at [166, 117] on span "Herramientas de evaluación" at bounding box center [149, 120] width 97 height 16
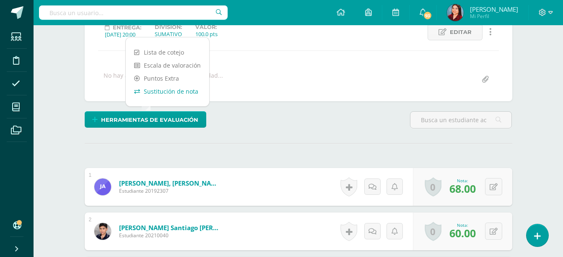
click at [165, 92] on link "Sustitución de nota" at bounding box center [167, 91] width 83 height 13
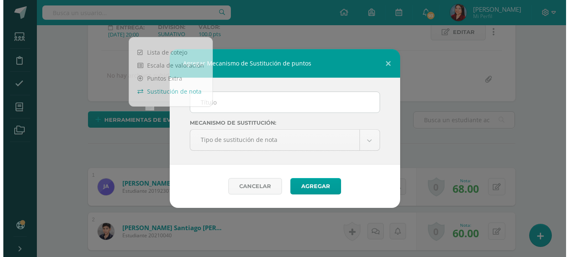
scroll to position [124, 0]
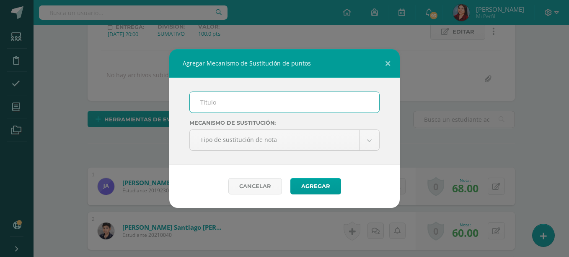
click at [220, 107] on input "text" at bounding box center [285, 102] width 190 height 21
type input "PMA"
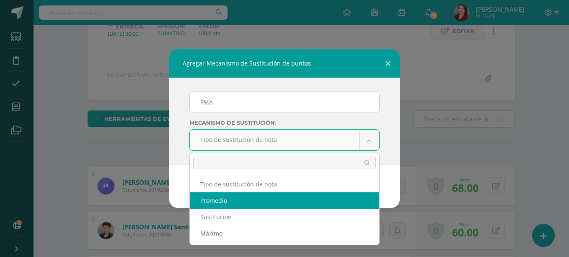
select select "average"
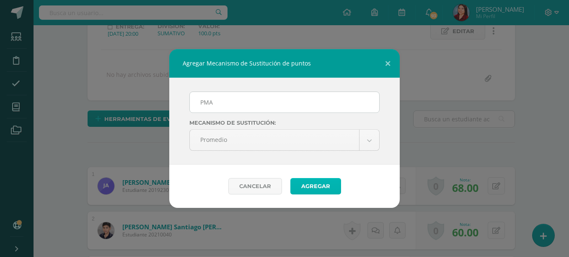
click at [314, 189] on button "Agregar" at bounding box center [316, 186] width 51 height 16
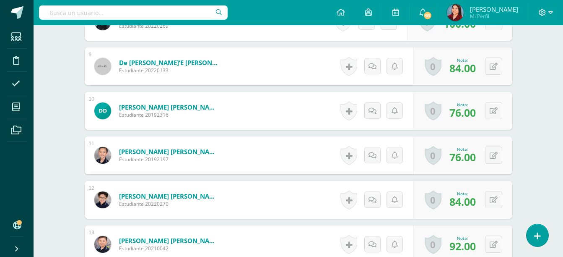
scroll to position [634, 0]
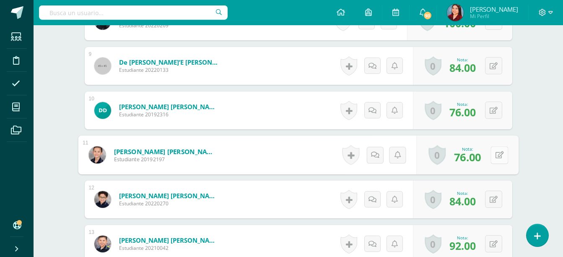
click at [494, 157] on button at bounding box center [500, 155] width 18 height 18
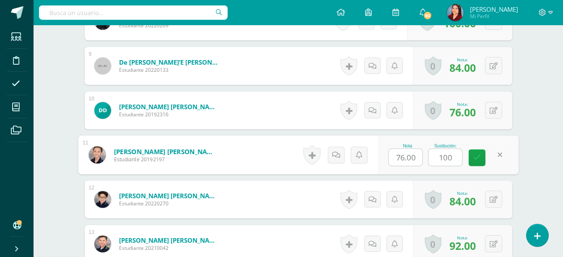
type input "100"
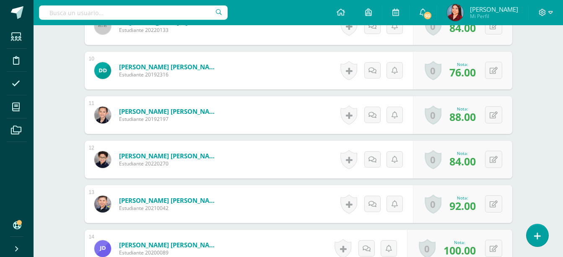
scroll to position [684, 0]
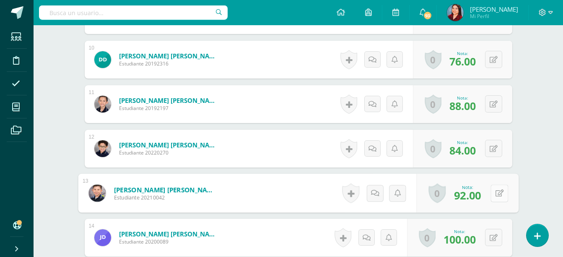
click at [493, 197] on button at bounding box center [500, 193] width 18 height 18
type input "100"
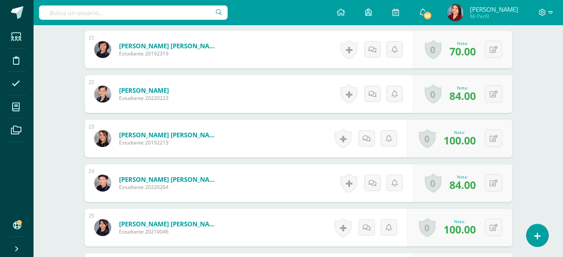
scroll to position [1184, 0]
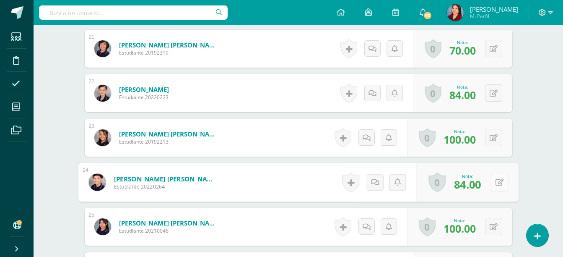
click at [490, 181] on div "0 Logros Logros obtenidos Aún no hay logros agregados Nota: 84.00" at bounding box center [467, 182] width 102 height 39
click at [491, 173] on button at bounding box center [500, 182] width 18 height 18
type input "100"
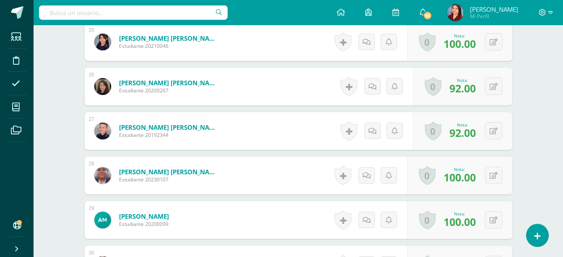
scroll to position [1381, 0]
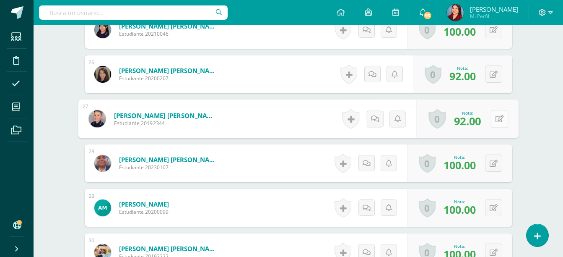
click at [491, 121] on button at bounding box center [500, 119] width 18 height 18
type input "100"
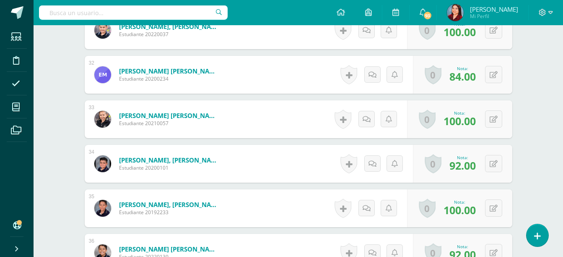
scroll to position [1647, 0]
drag, startPoint x: 504, startPoint y: 161, endPoint x: 494, endPoint y: 162, distance: 9.8
click at [494, 162] on div "0 Logros Logros obtenidos Aún no hay logros agregados Nota: 92.00" at bounding box center [462, 163] width 99 height 38
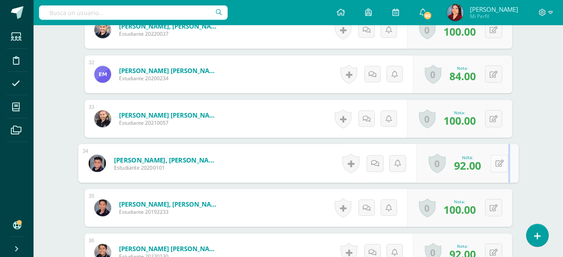
click at [494, 162] on button at bounding box center [500, 163] width 18 height 18
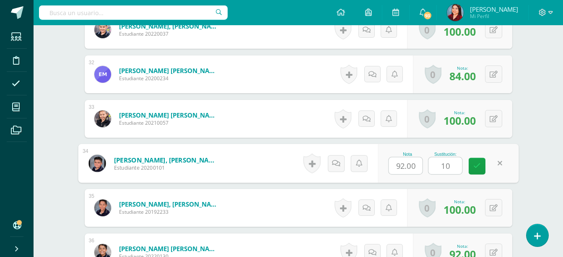
type input "100"
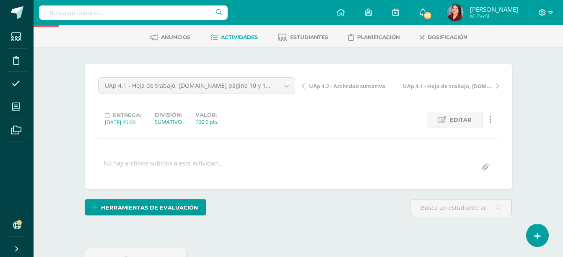
scroll to position [0, 0]
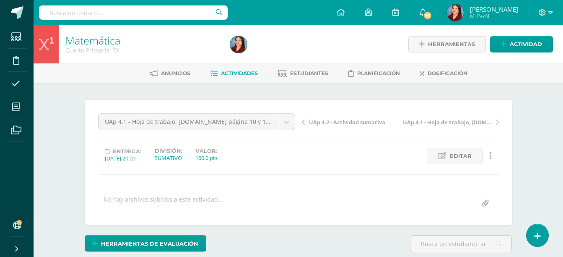
click at [80, 49] on div "Cuarto Primaria "D"" at bounding box center [142, 50] width 155 height 8
click at [83, 45] on link "Matemática" at bounding box center [92, 40] width 55 height 14
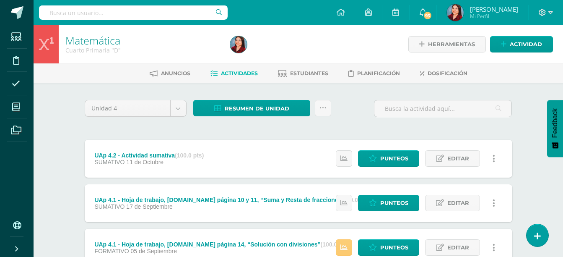
scroll to position [65, 0]
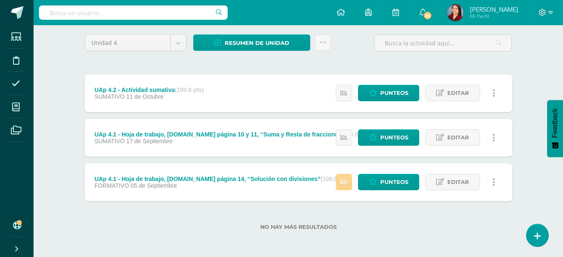
click at [341, 182] on icon at bounding box center [343, 181] width 7 height 7
click at [526, 145] on div "Unidad 4 Unidad 1 Unidad 2 Unidad 3 Unidad 4 Resumen de unidad Descargar como H…" at bounding box center [298, 137] width 461 height 239
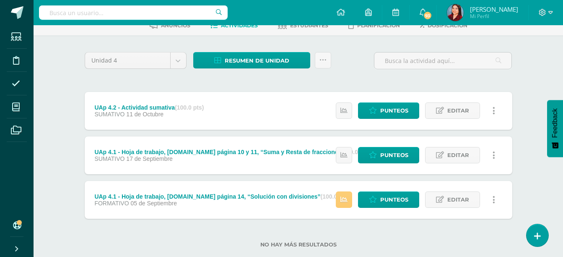
scroll to position [0, 0]
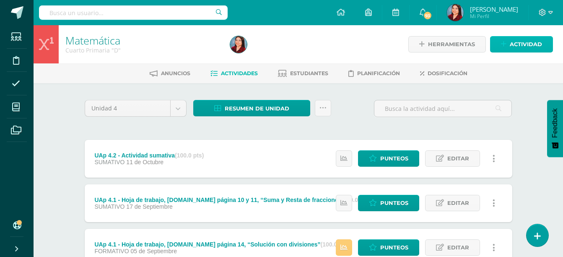
click at [516, 47] on span "Actividad" at bounding box center [526, 44] width 32 height 16
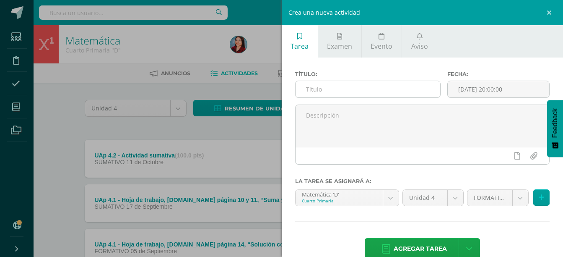
click at [410, 91] on input "text" at bounding box center [368, 89] width 145 height 16
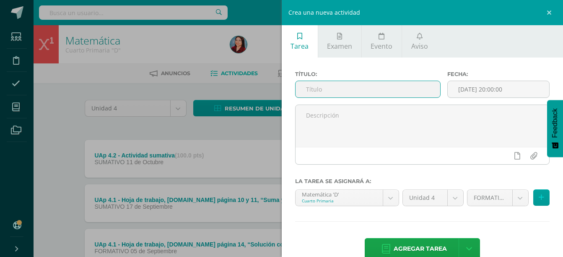
type input "Y"
paste input "Hoja de trabajo página 8 Knbook, problemas de fracciones"
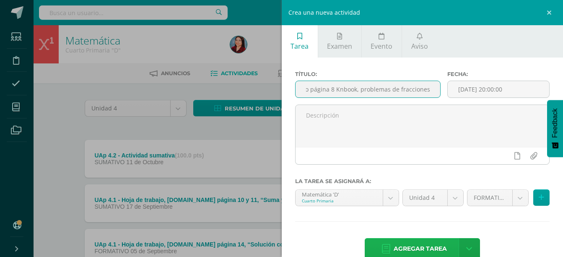
type input "UAp 4.2 - Hoja de trabajo página 8 Knbook, problemas de fracciones"
click at [433, 250] on span "Agregar tarea" at bounding box center [420, 248] width 53 height 21
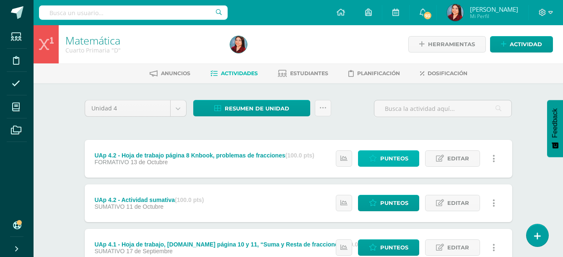
click at [395, 162] on span "Punteos" at bounding box center [394, 159] width 28 height 16
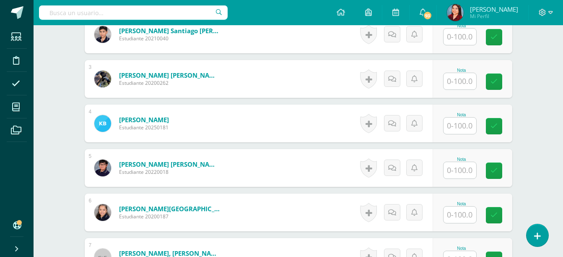
scroll to position [321, 0]
click at [451, 121] on input "text" at bounding box center [460, 125] width 33 height 16
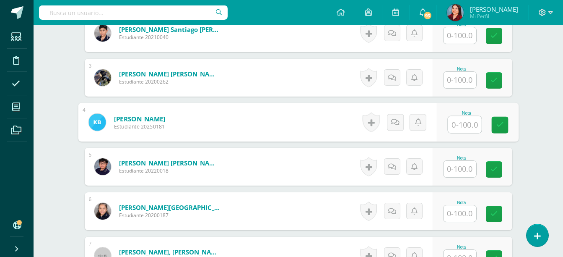
scroll to position [322, 0]
type input "100"
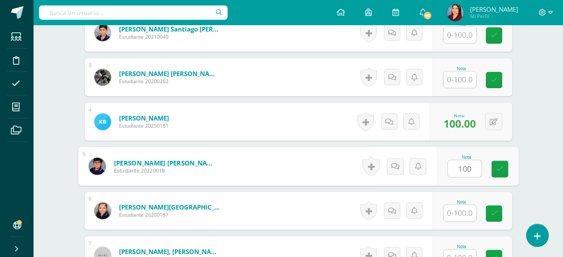
type input "100"
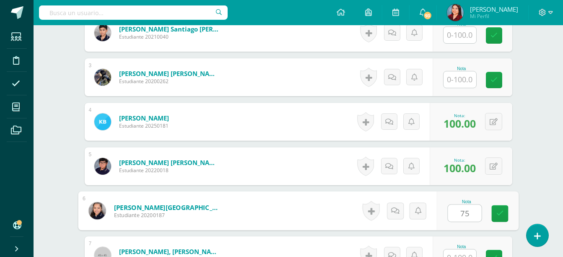
type input "75"
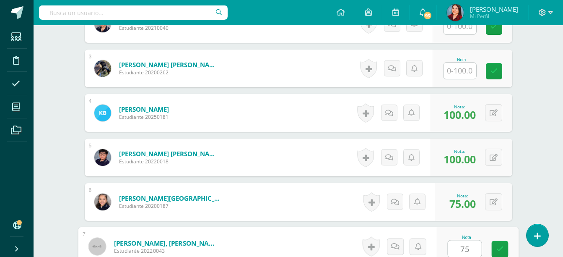
type input "75"
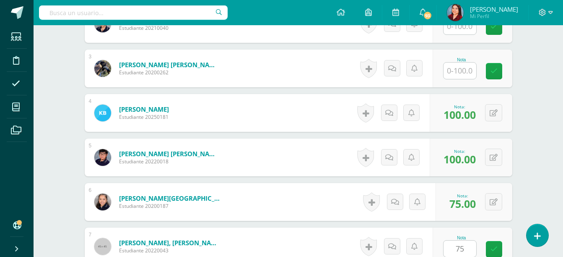
scroll to position [495, 0]
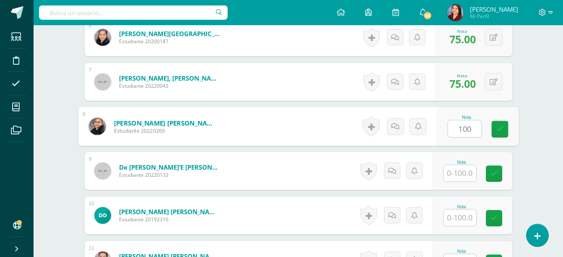
type input "100"
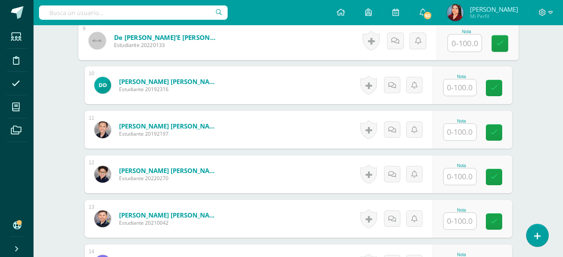
scroll to position [627, 0]
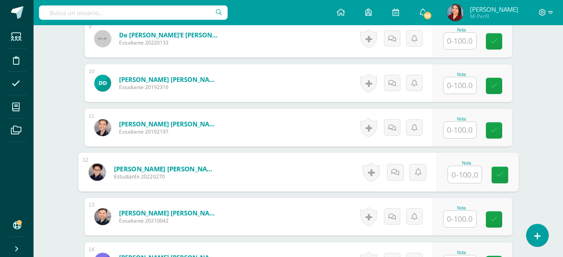
click at [465, 177] on input "text" at bounding box center [465, 174] width 34 height 17
type input "100"
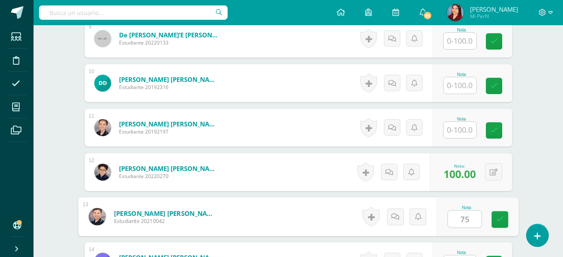
type input "75"
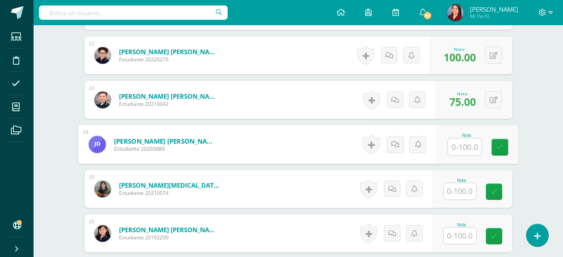
scroll to position [744, 0]
type input "100"
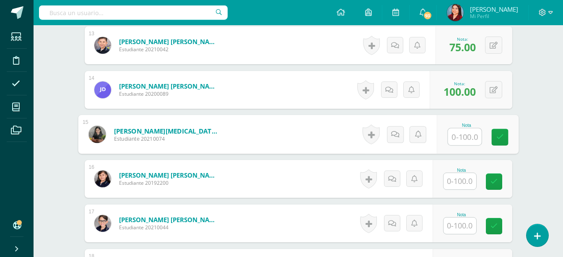
scroll to position [799, 0]
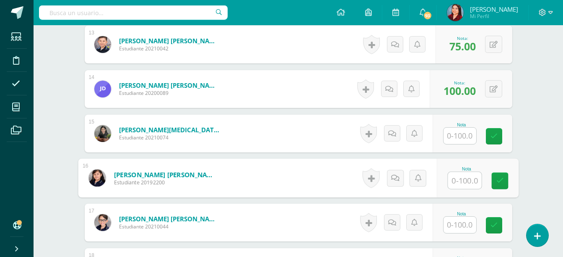
click at [453, 178] on input "text" at bounding box center [465, 180] width 34 height 17
type input "100"
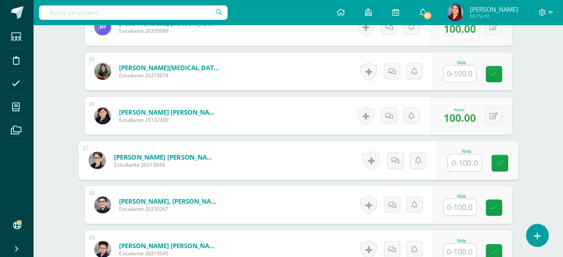
scroll to position [862, 0]
type input "100"
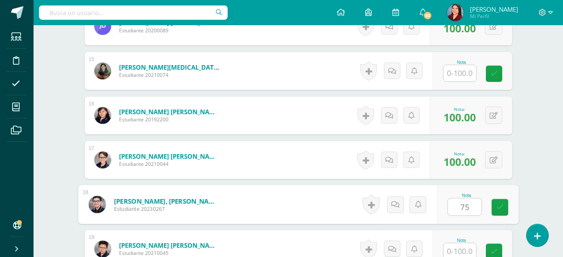
type input "75"
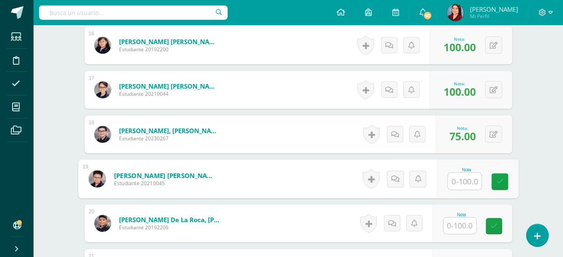
scroll to position [932, 0]
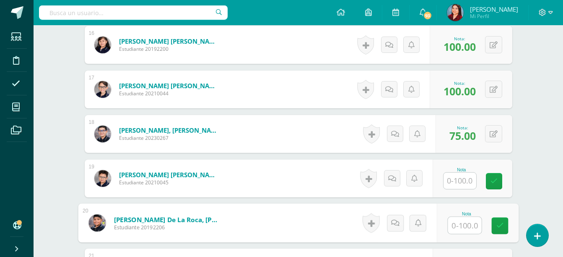
click at [462, 232] on input "text" at bounding box center [465, 225] width 34 height 17
type input "100"
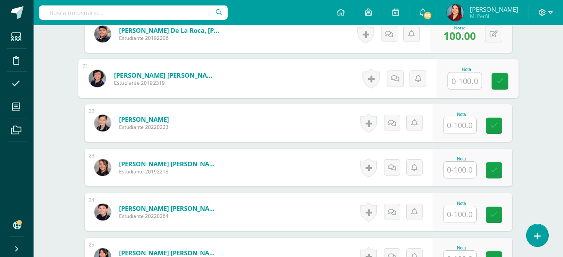
scroll to position [1122, 0]
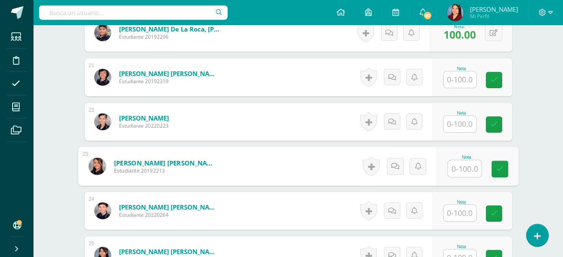
click at [472, 165] on input "text" at bounding box center [465, 168] width 34 height 17
type input "100"
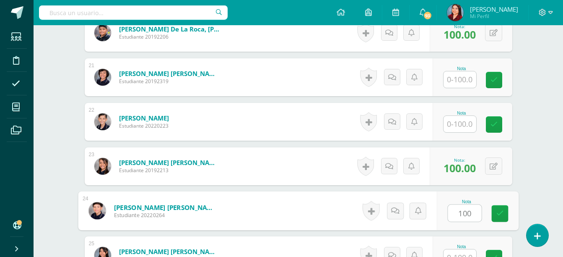
type input "100"
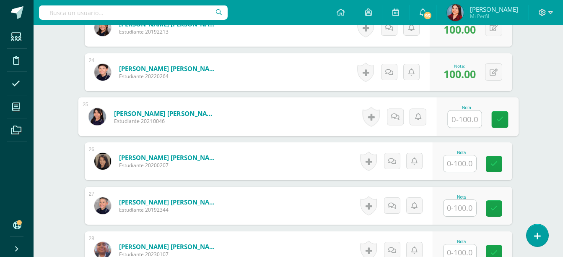
scroll to position [1261, 0]
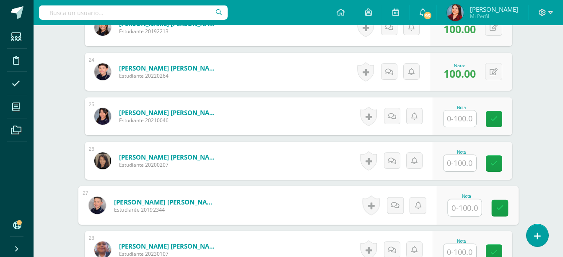
click at [470, 203] on input "text" at bounding box center [465, 207] width 34 height 17
type input "100"
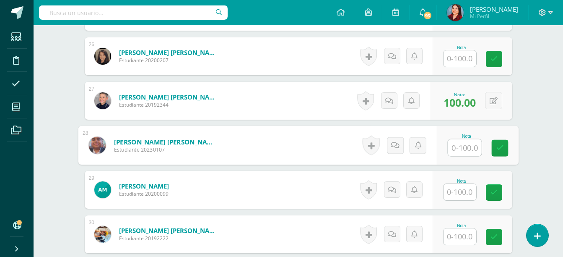
scroll to position [1366, 0]
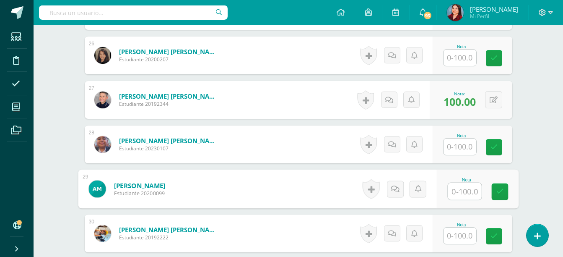
click at [464, 194] on input "text" at bounding box center [465, 191] width 34 height 17
type input "100"
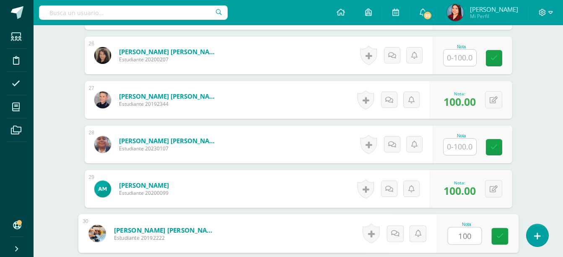
type input "100"
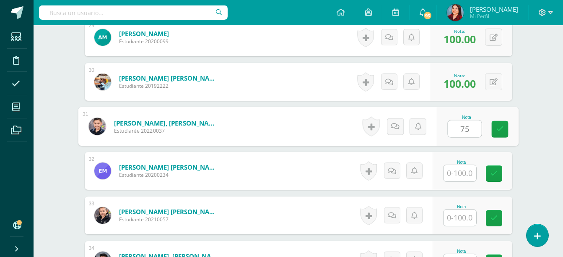
type input "75"
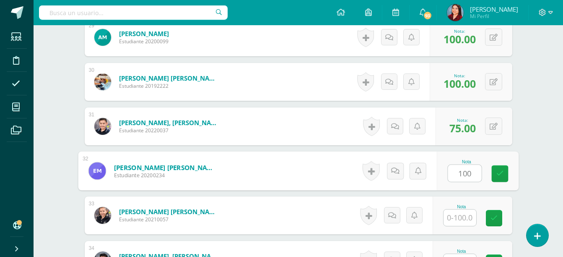
type input "100"
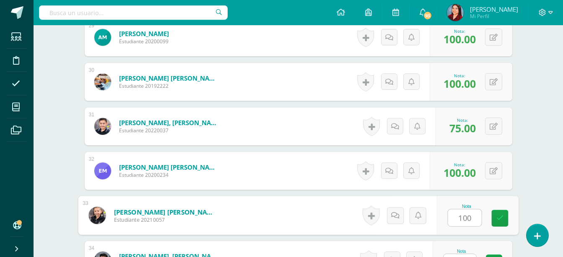
type input "100"
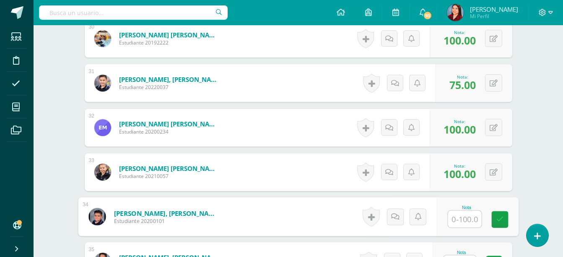
scroll to position [1564, 0]
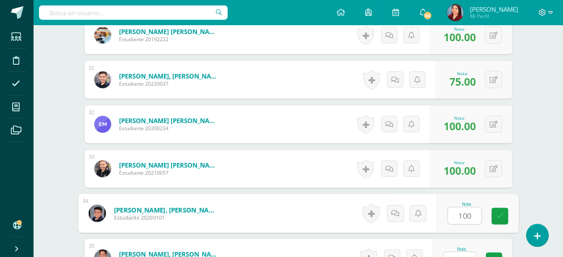
type input "100"
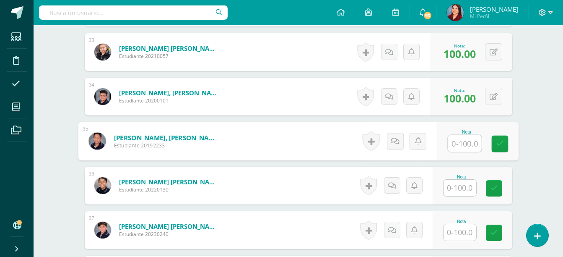
scroll to position [1681, 0]
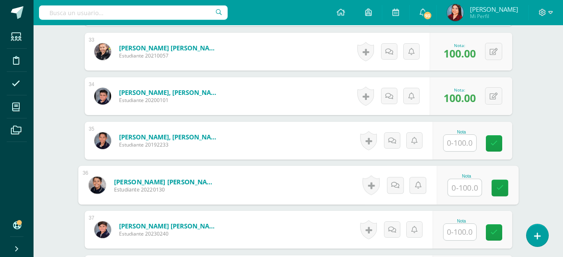
click at [470, 181] on input "text" at bounding box center [465, 187] width 34 height 17
type input "100"
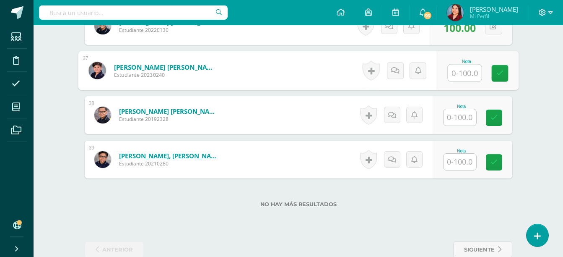
scroll to position [1857, 0]
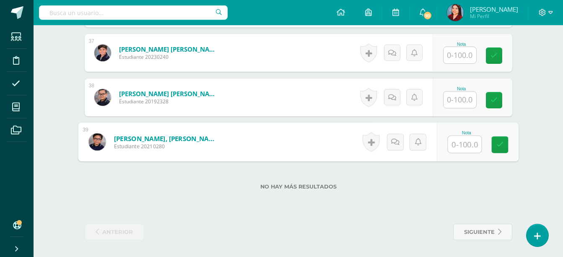
click at [462, 144] on input "text" at bounding box center [465, 144] width 34 height 17
type input "100"
